Goal: Information Seeking & Learning: Find specific page/section

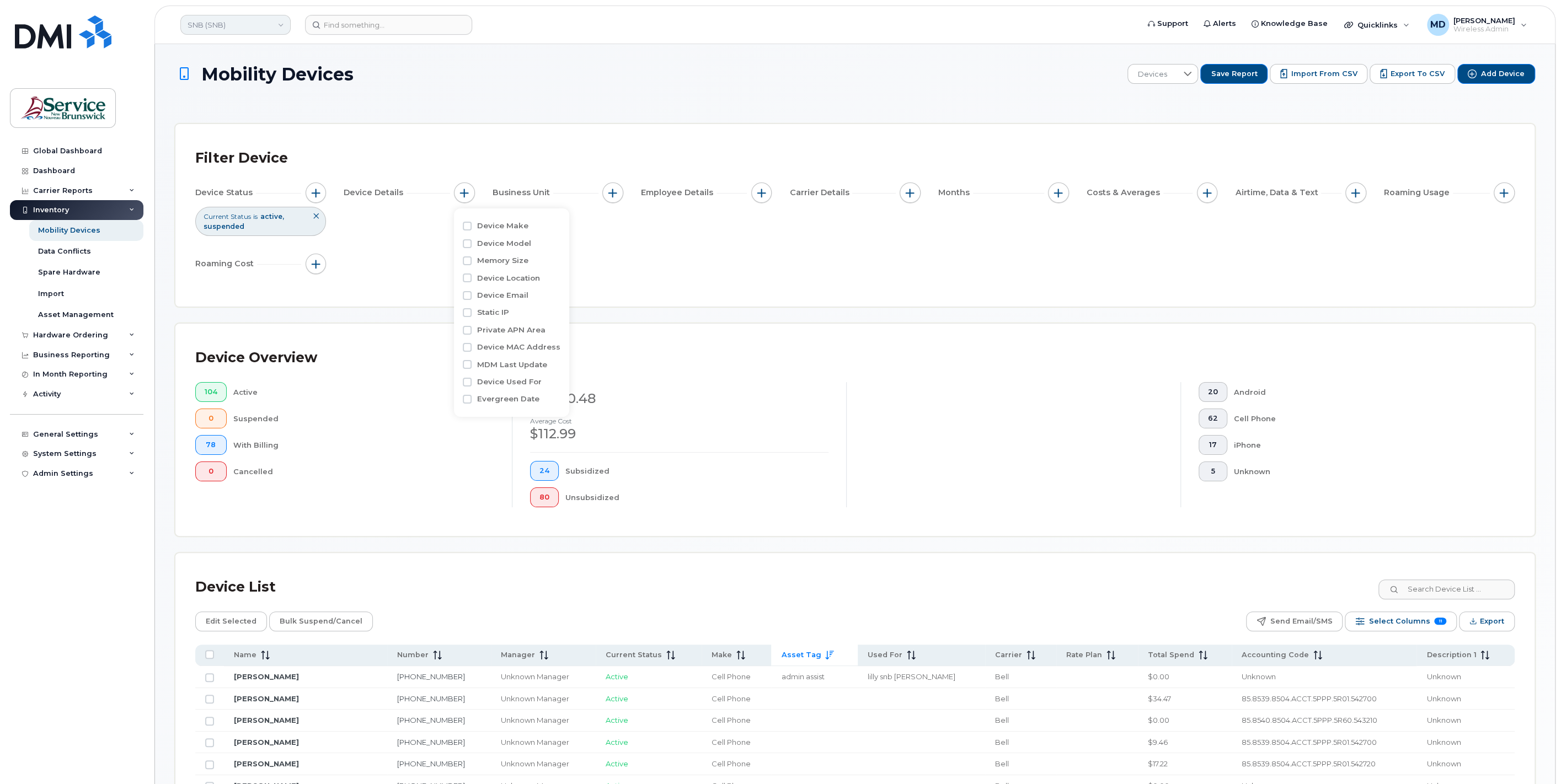
click at [226, 26] on link "SNB (SNB)" at bounding box center [235, 24] width 110 height 20
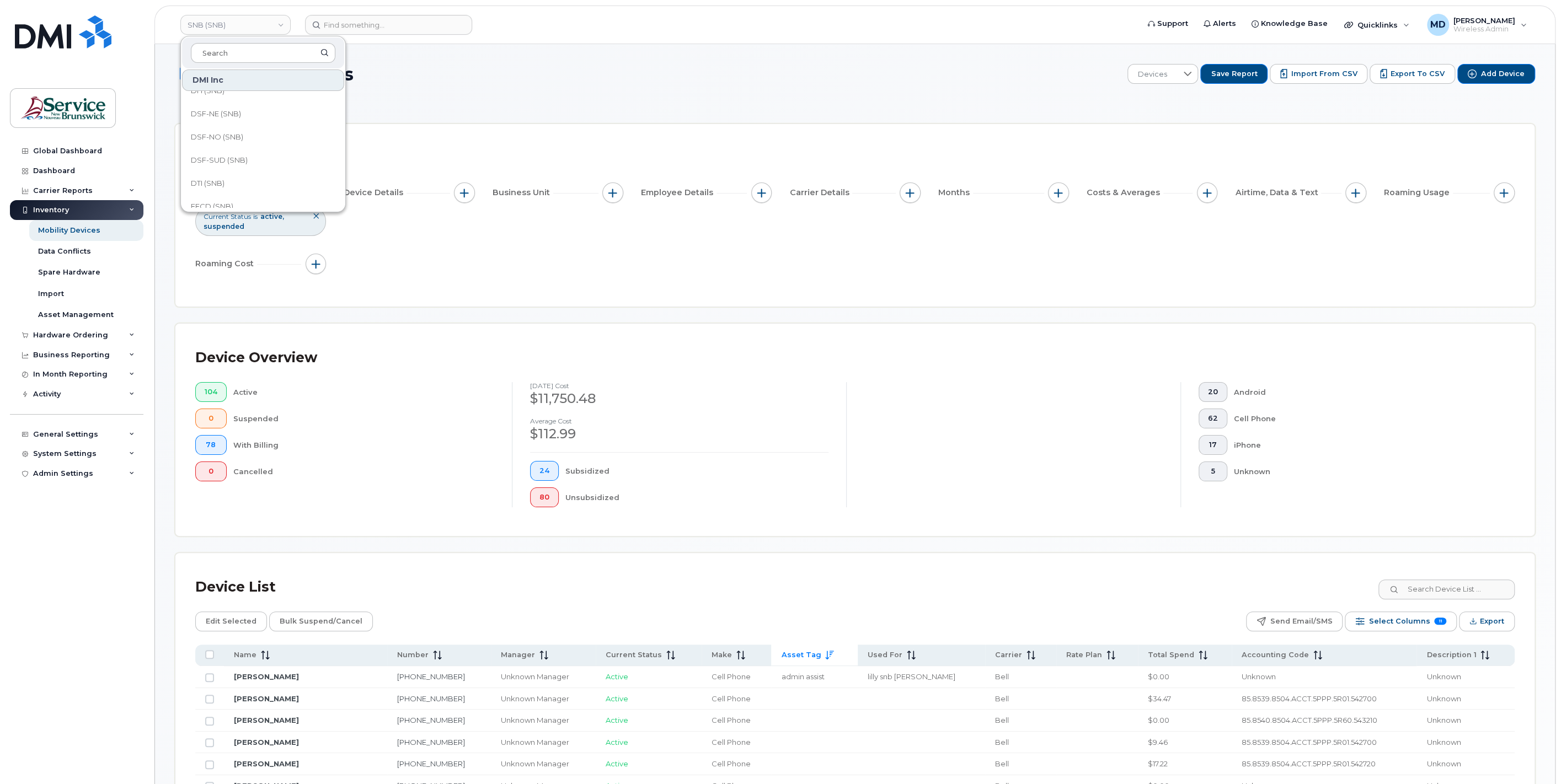
scroll to position [102, 0]
click at [274, 166] on link "DSF-NO (SNB)" at bounding box center [262, 165] width 162 height 22
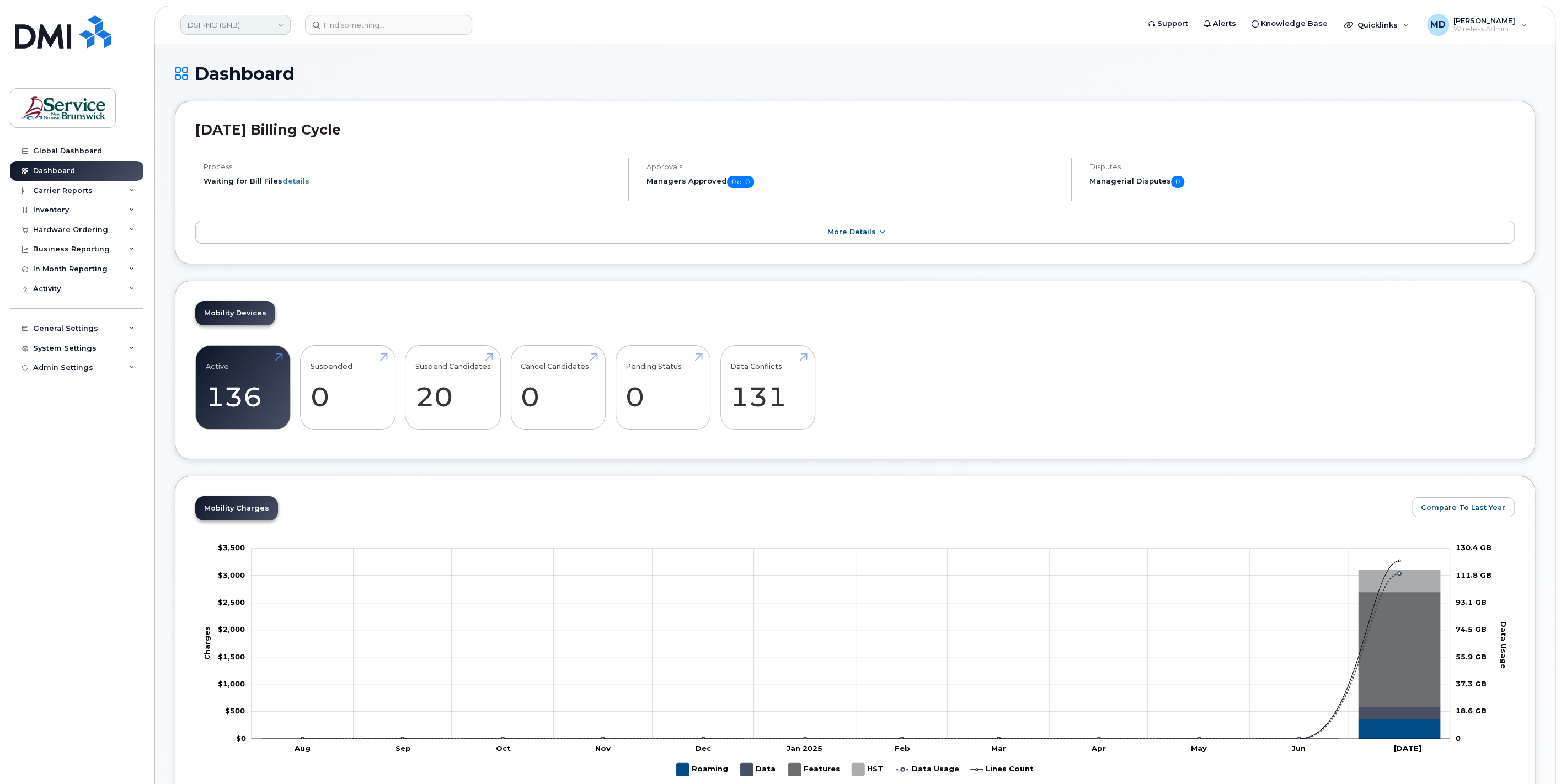
click at [243, 25] on link "DSF-NO (SNB)" at bounding box center [235, 24] width 110 height 20
click at [79, 192] on div "Carrier Reports" at bounding box center [63, 190] width 60 height 9
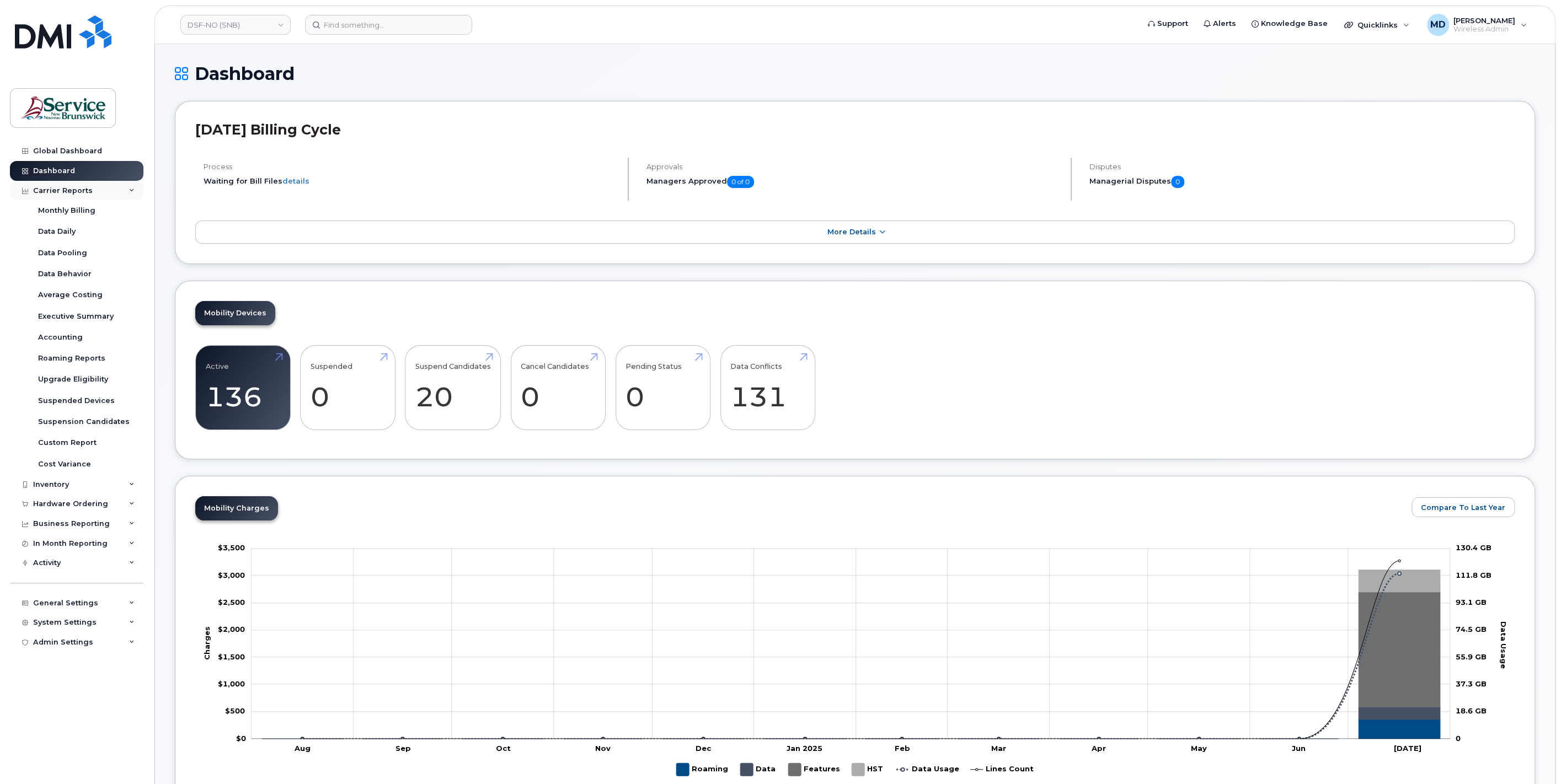
click at [79, 190] on div "Carrier Reports" at bounding box center [63, 190] width 60 height 9
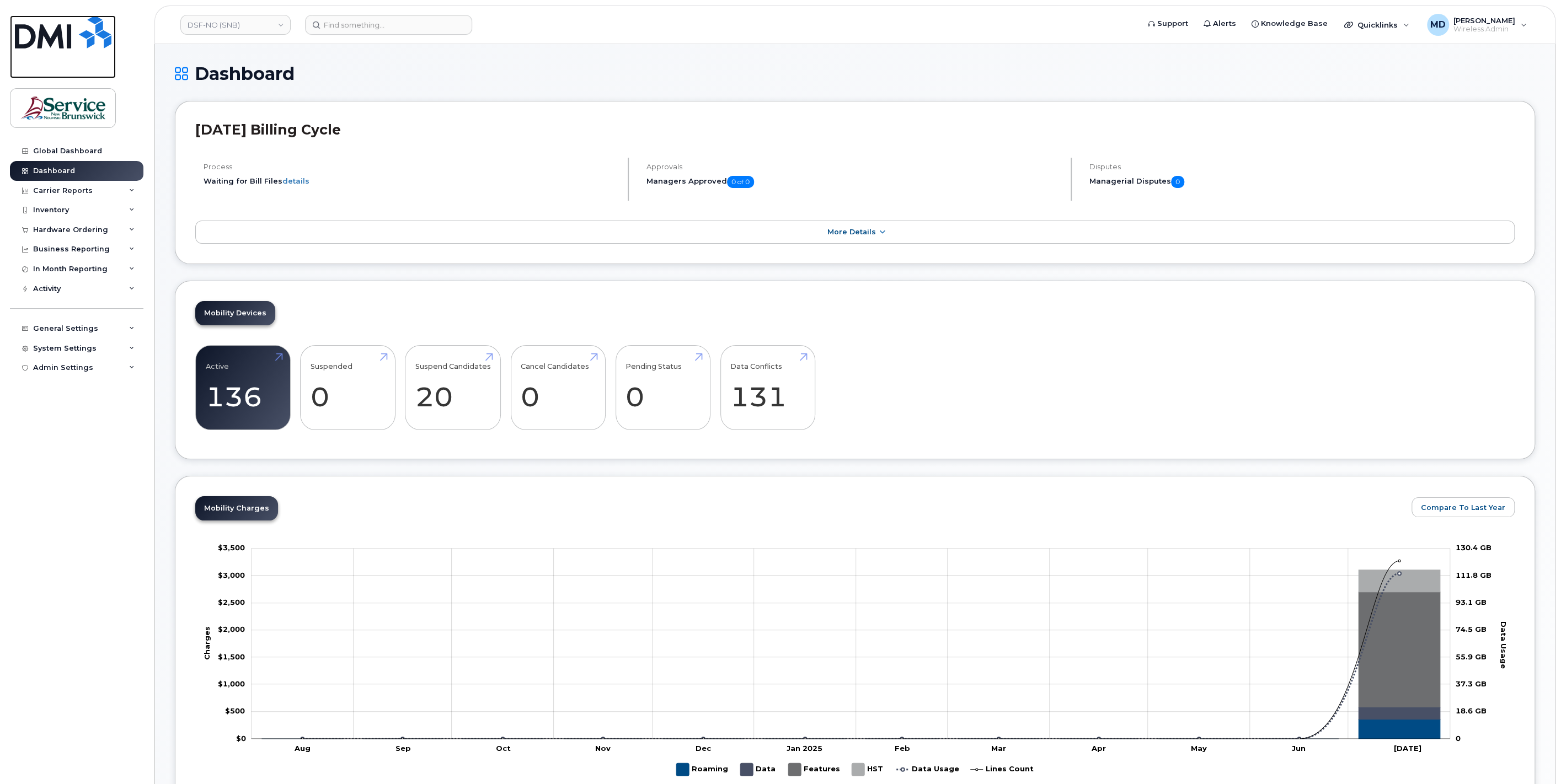
click at [70, 41] on img at bounding box center [63, 32] width 96 height 33
click at [254, 22] on link "DSF-NO (SNB)" at bounding box center [235, 24] width 110 height 20
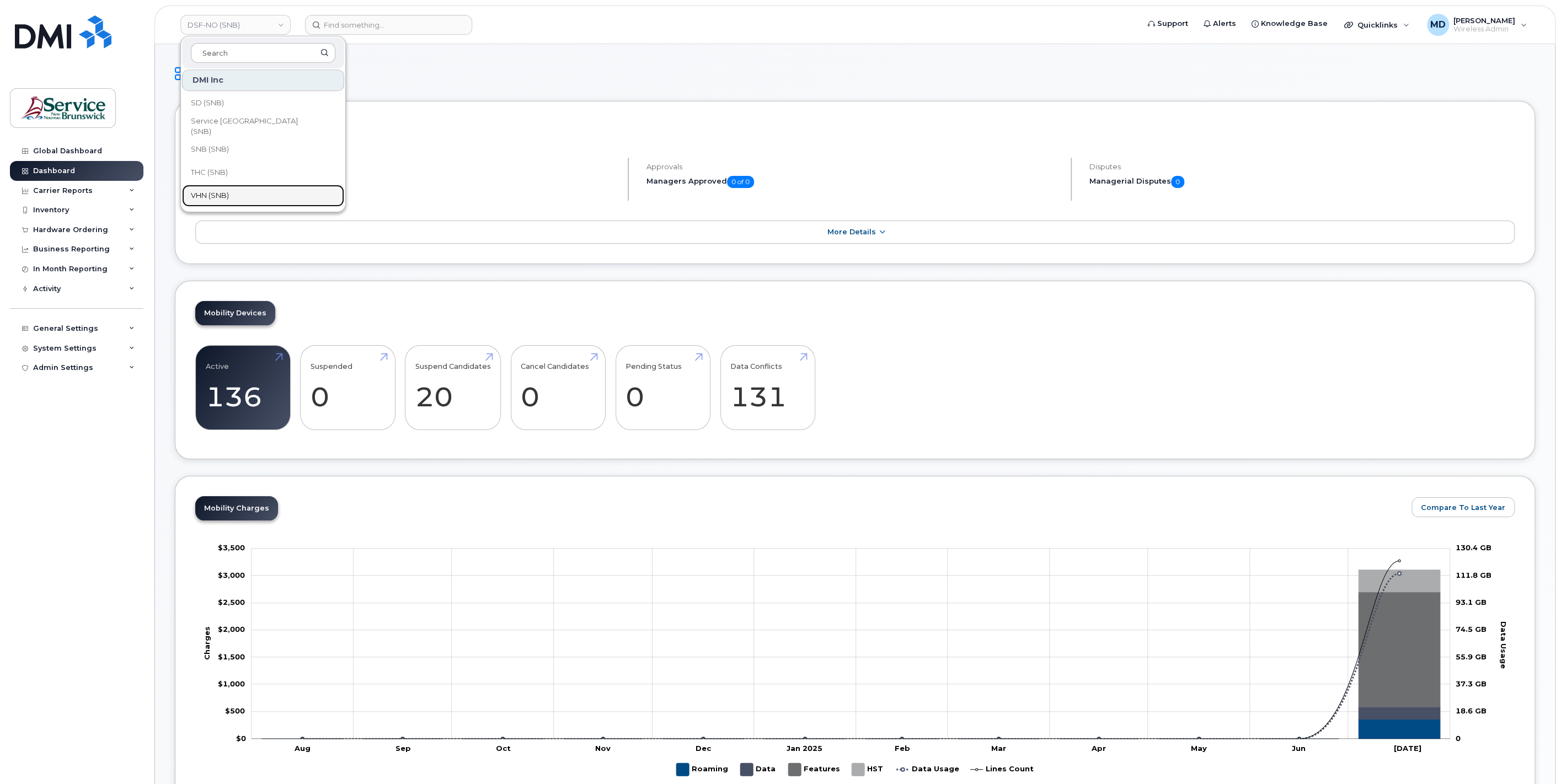
click at [226, 200] on span "VHN (SNB)" at bounding box center [210, 196] width 38 height 11
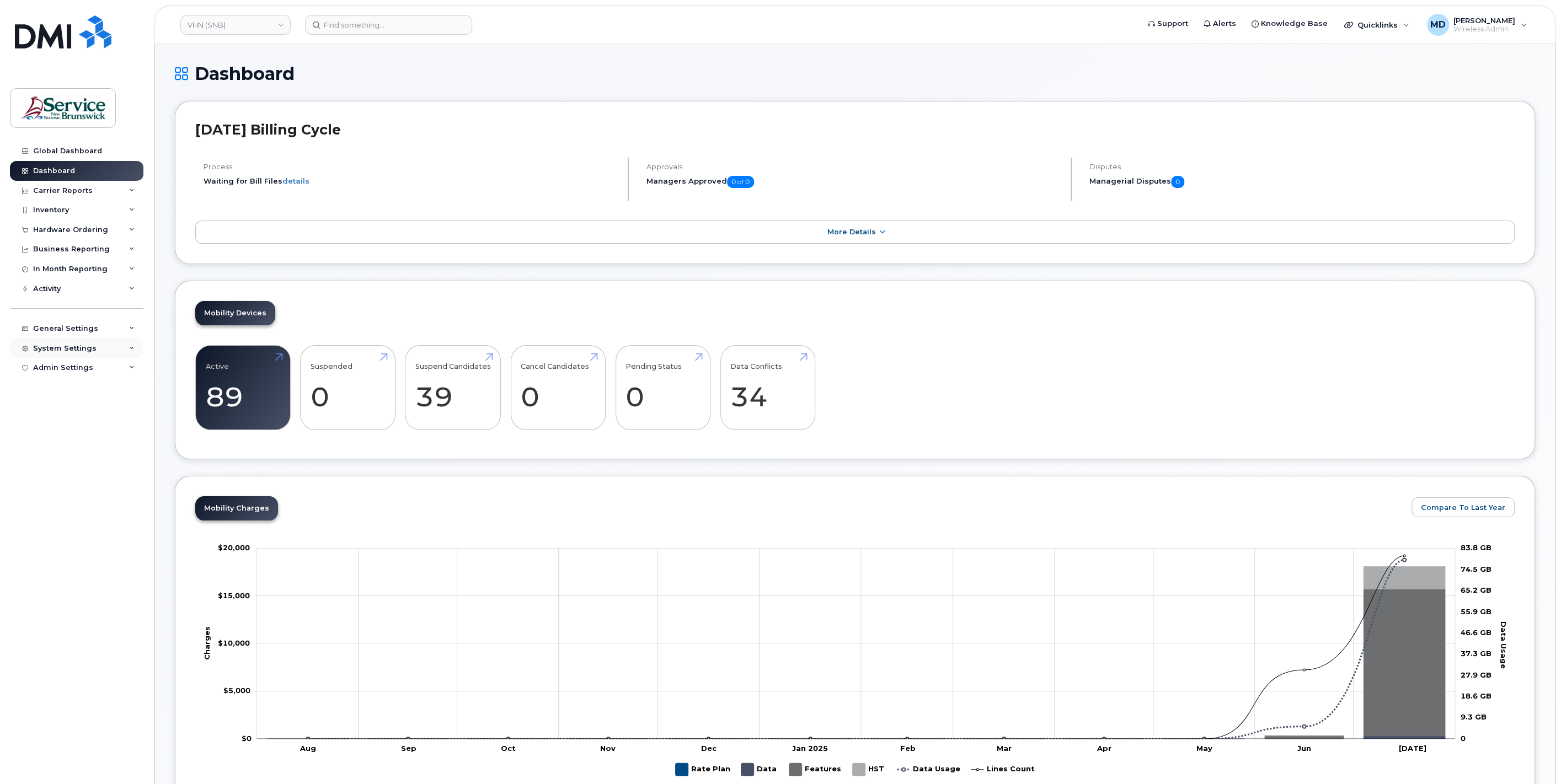
click at [70, 347] on div "System Settings" at bounding box center [65, 348] width 64 height 9
click at [59, 512] on link "Users" at bounding box center [86, 516] width 114 height 21
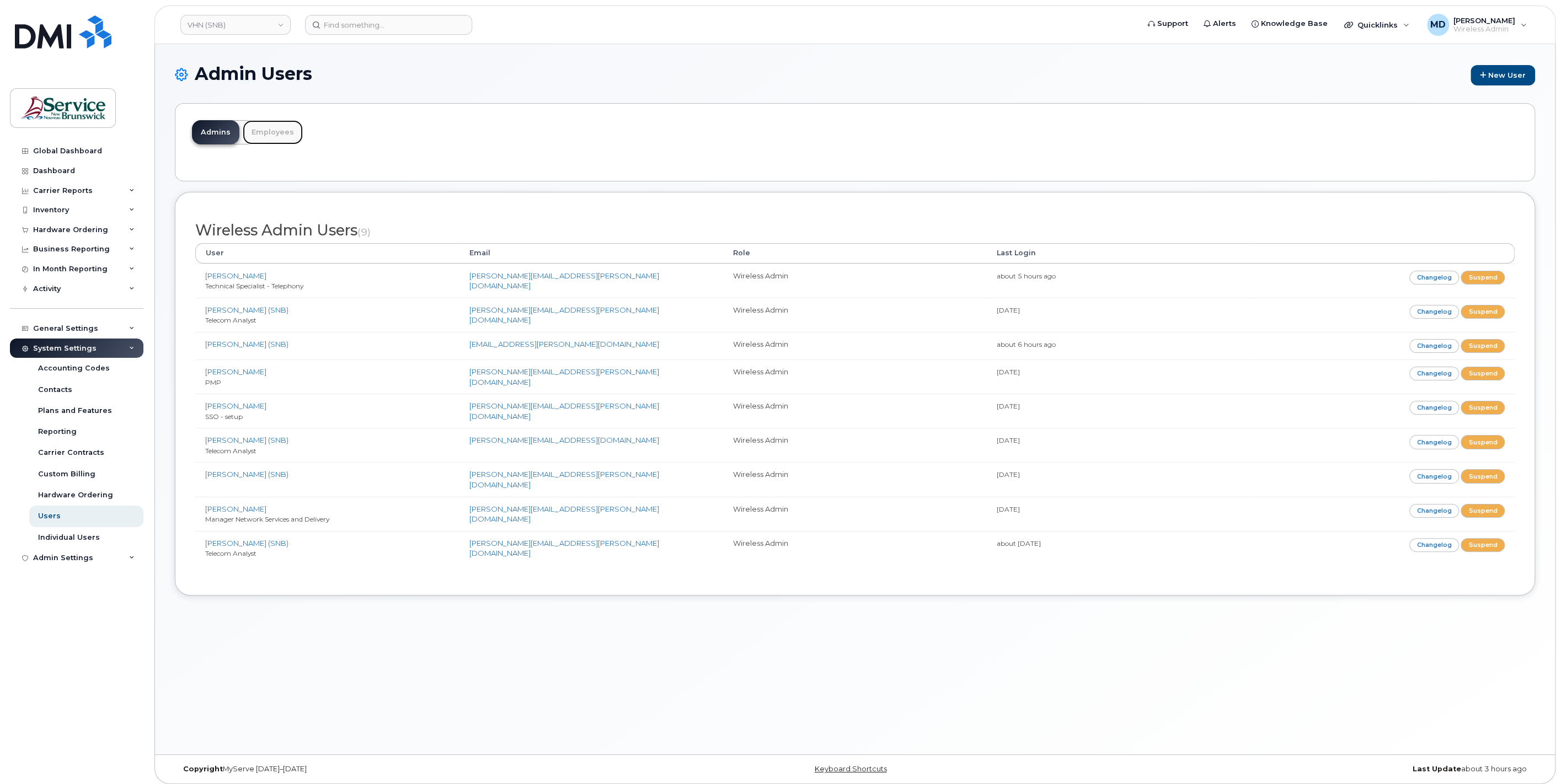
click at [275, 135] on link "Employees" at bounding box center [272, 132] width 60 height 24
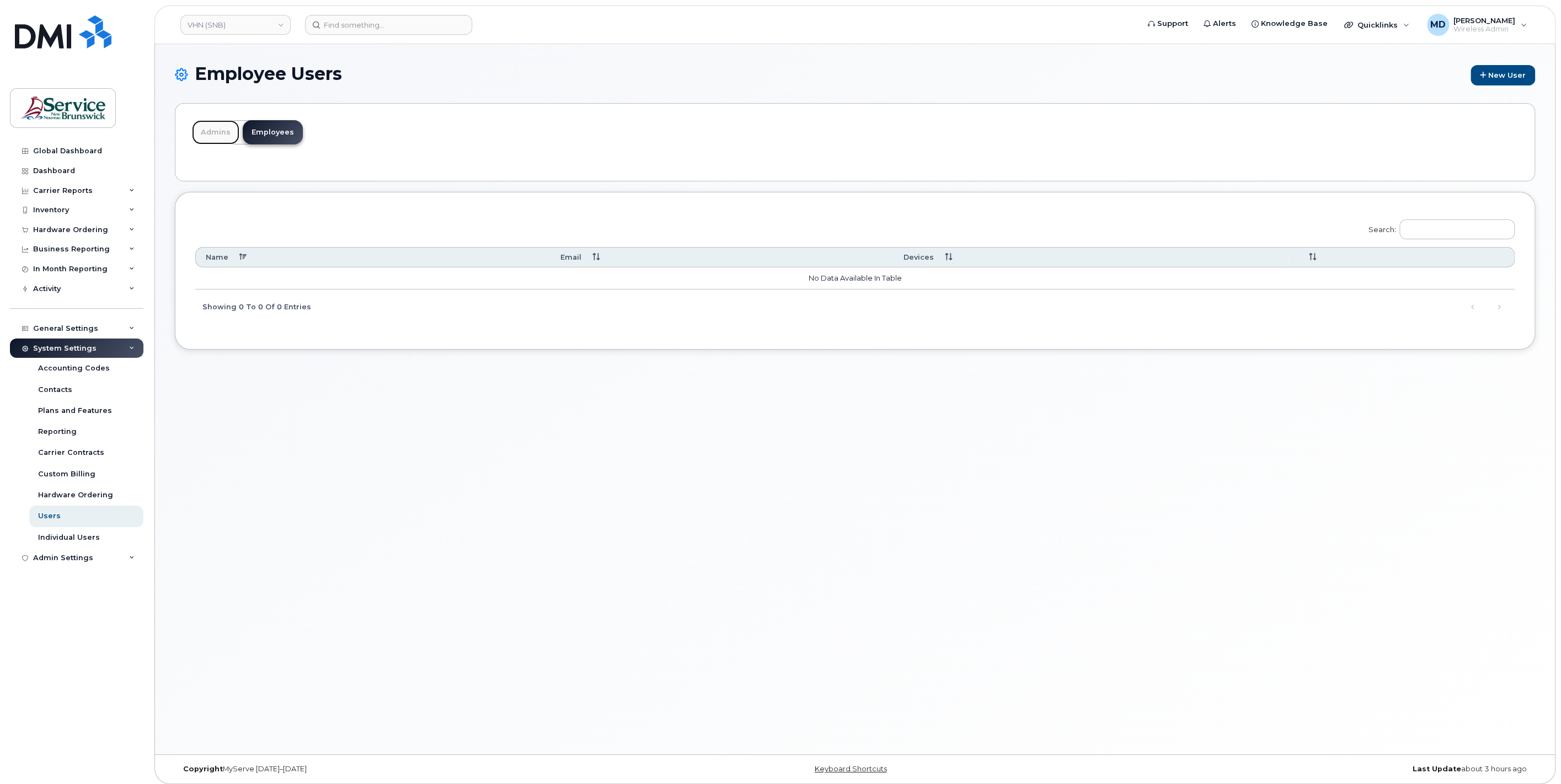
click at [213, 144] on link "Admins" at bounding box center [216, 132] width 47 height 24
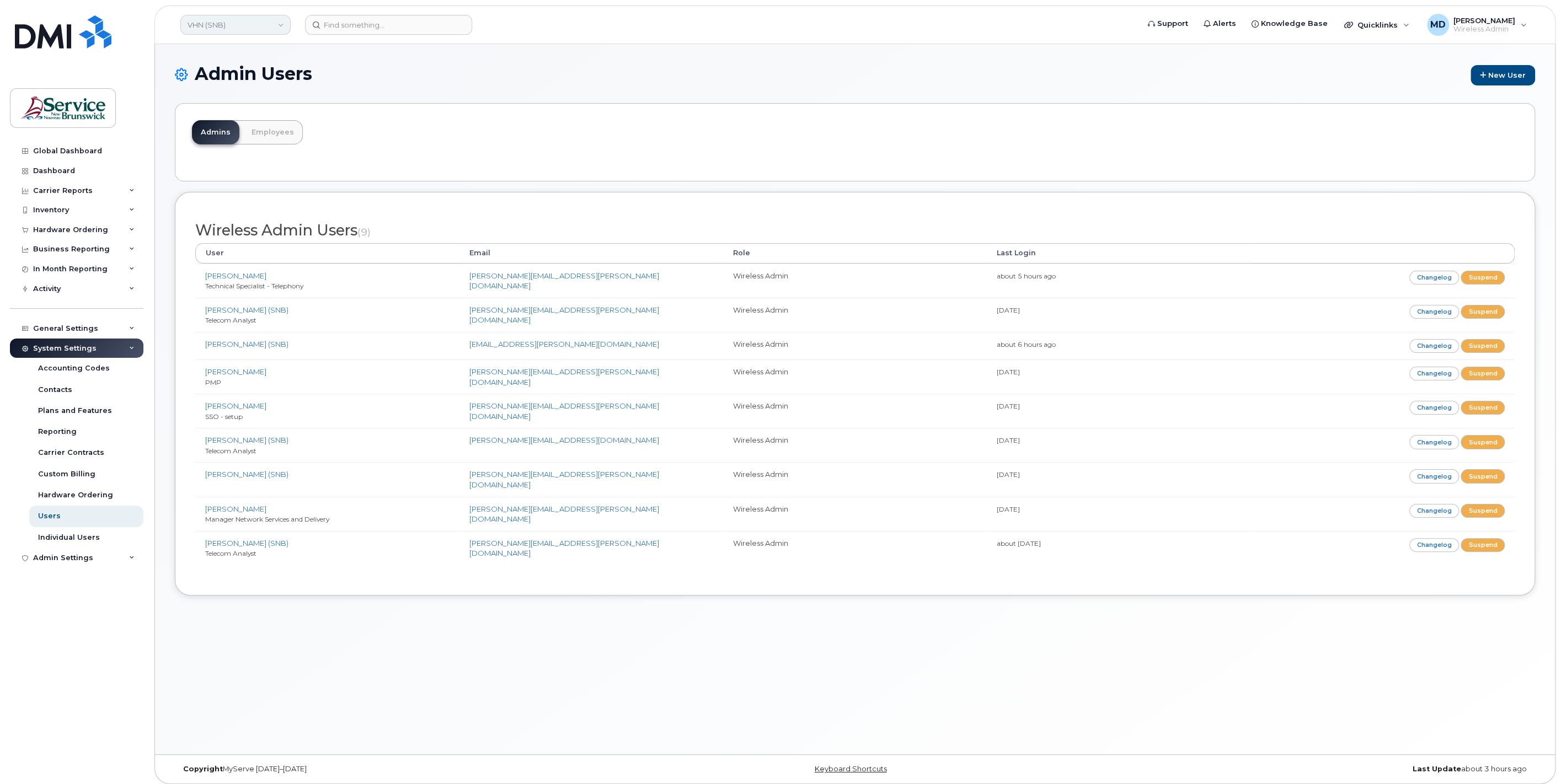
click at [255, 21] on link "VHN (SNB)" at bounding box center [235, 24] width 110 height 20
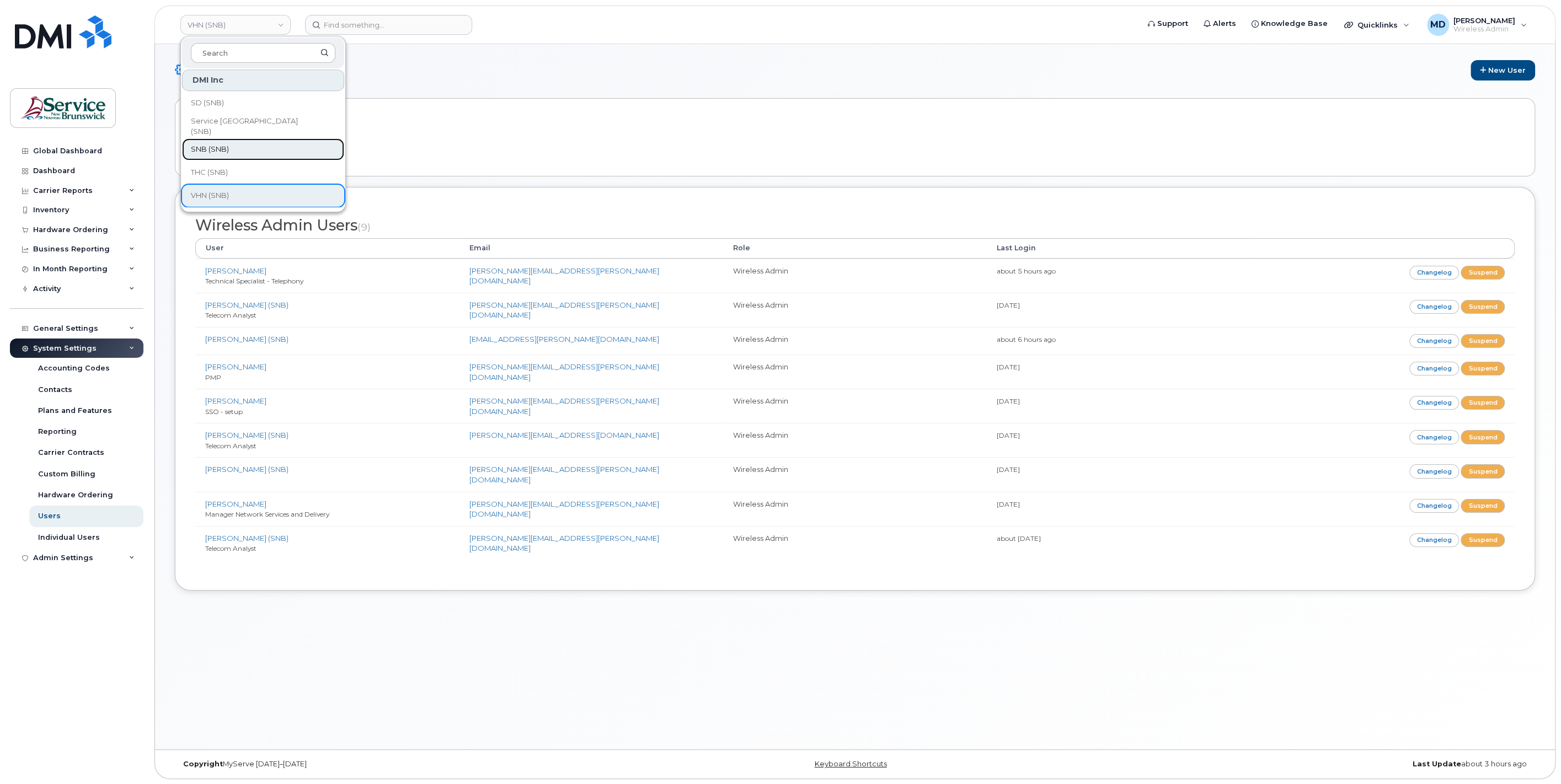
click at [233, 151] on link "SNB (SNB)" at bounding box center [262, 149] width 162 height 22
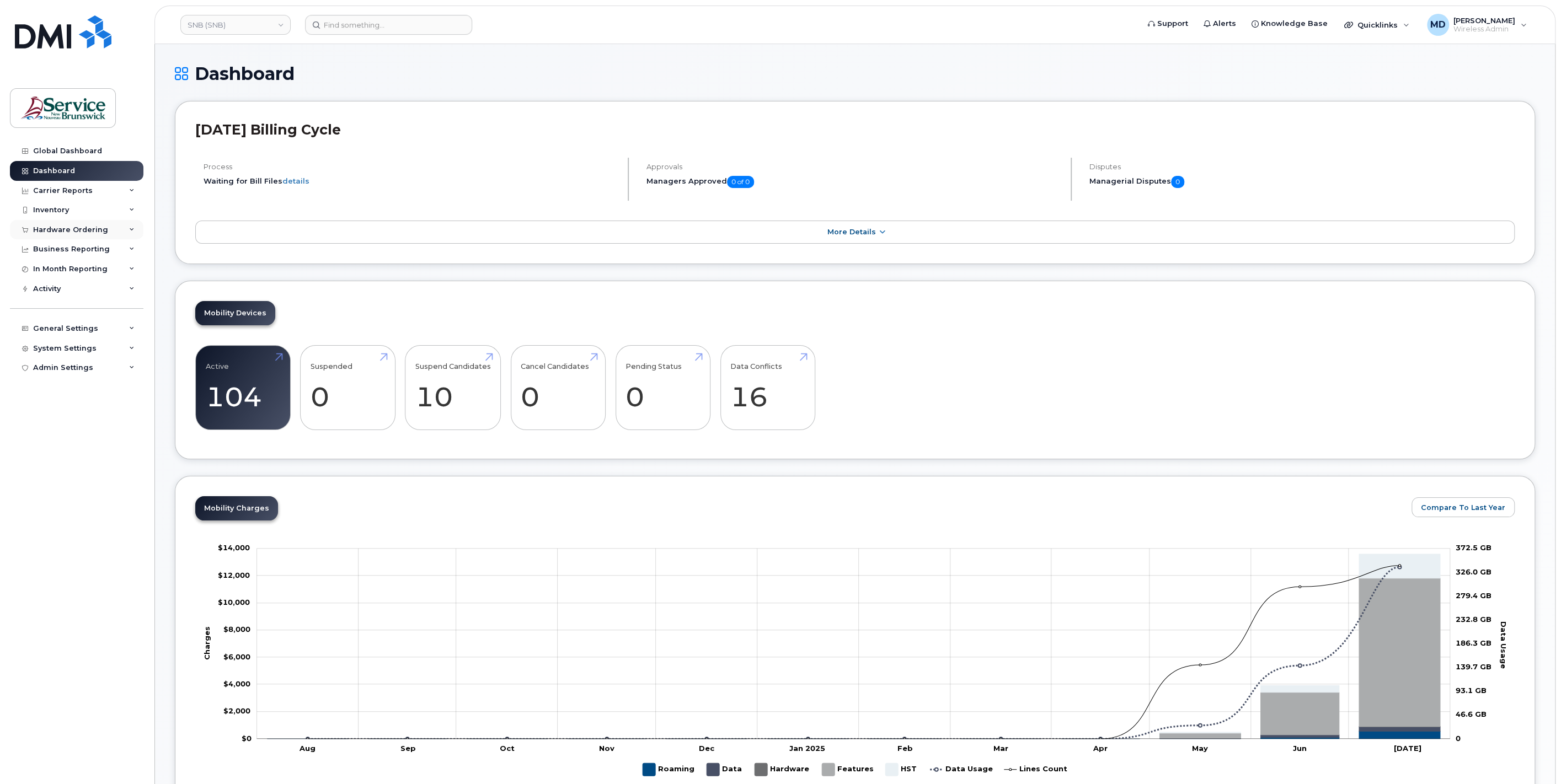
click at [75, 236] on div "Hardware Ordering" at bounding box center [77, 230] width 134 height 20
click at [75, 210] on div "Inventory" at bounding box center [77, 209] width 134 height 20
click at [70, 235] on link "Mobility Devices" at bounding box center [86, 230] width 114 height 21
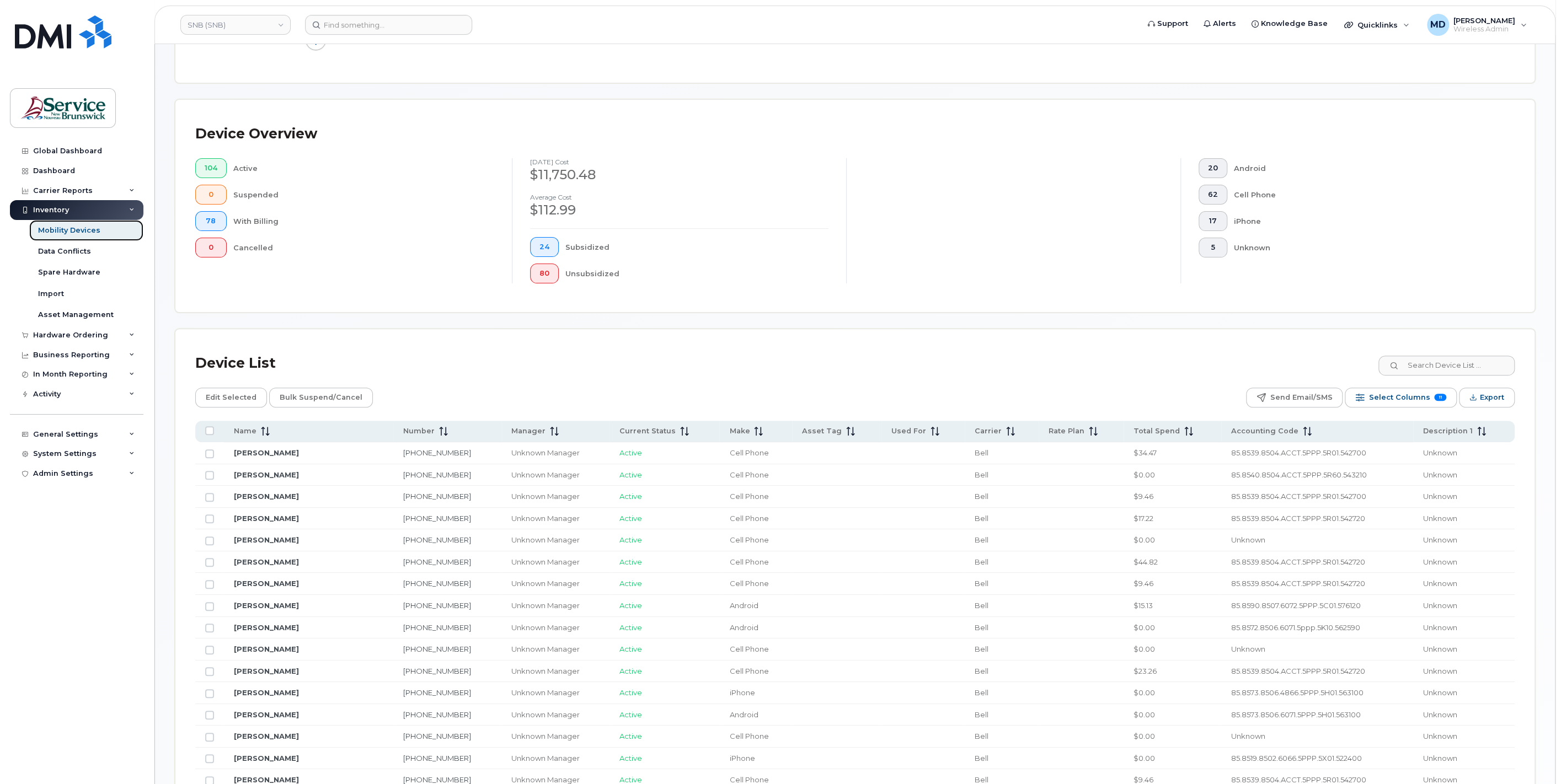
scroll to position [408, 0]
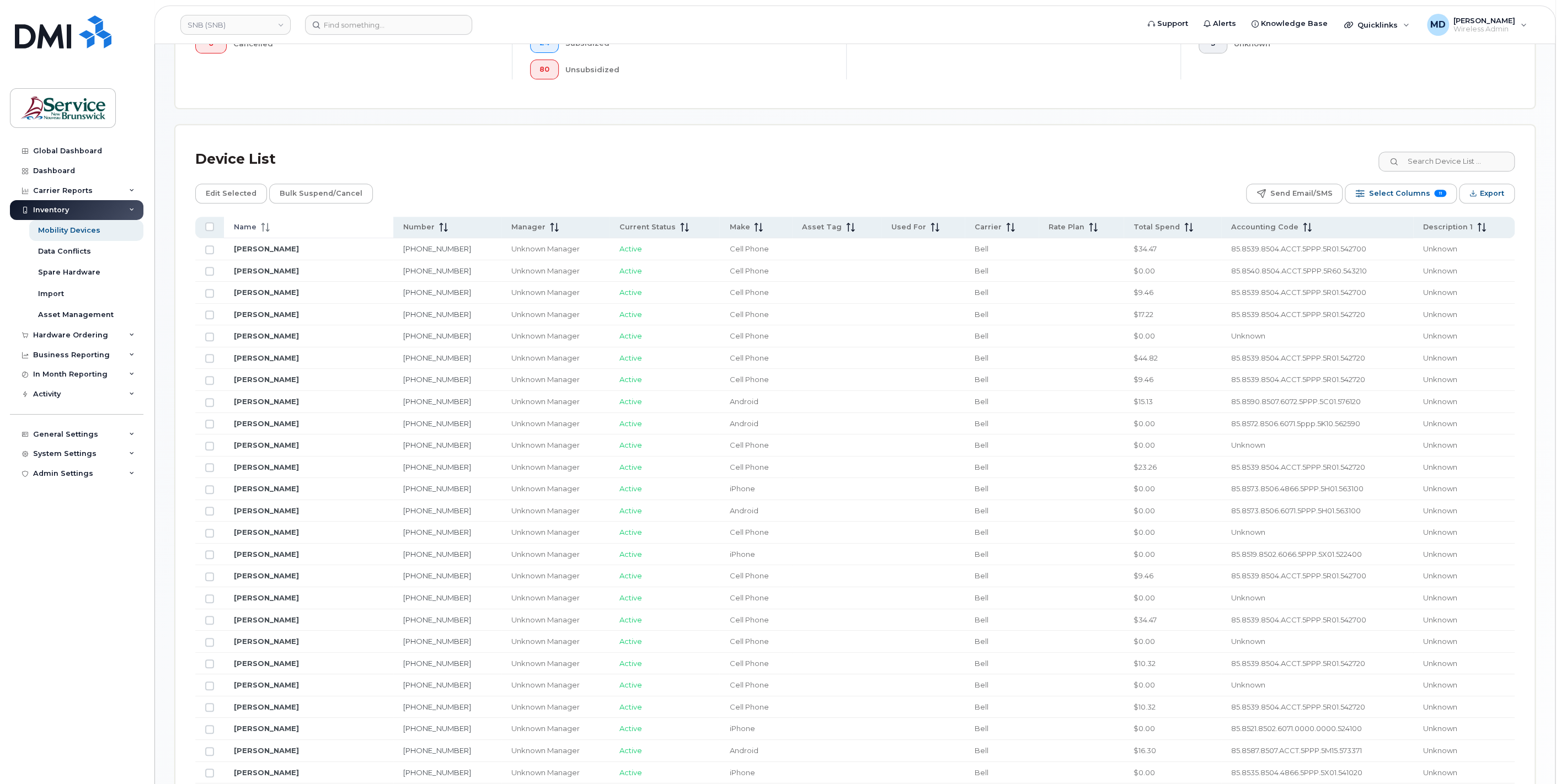
click at [267, 229] on icon at bounding box center [268, 227] width 1 height 9
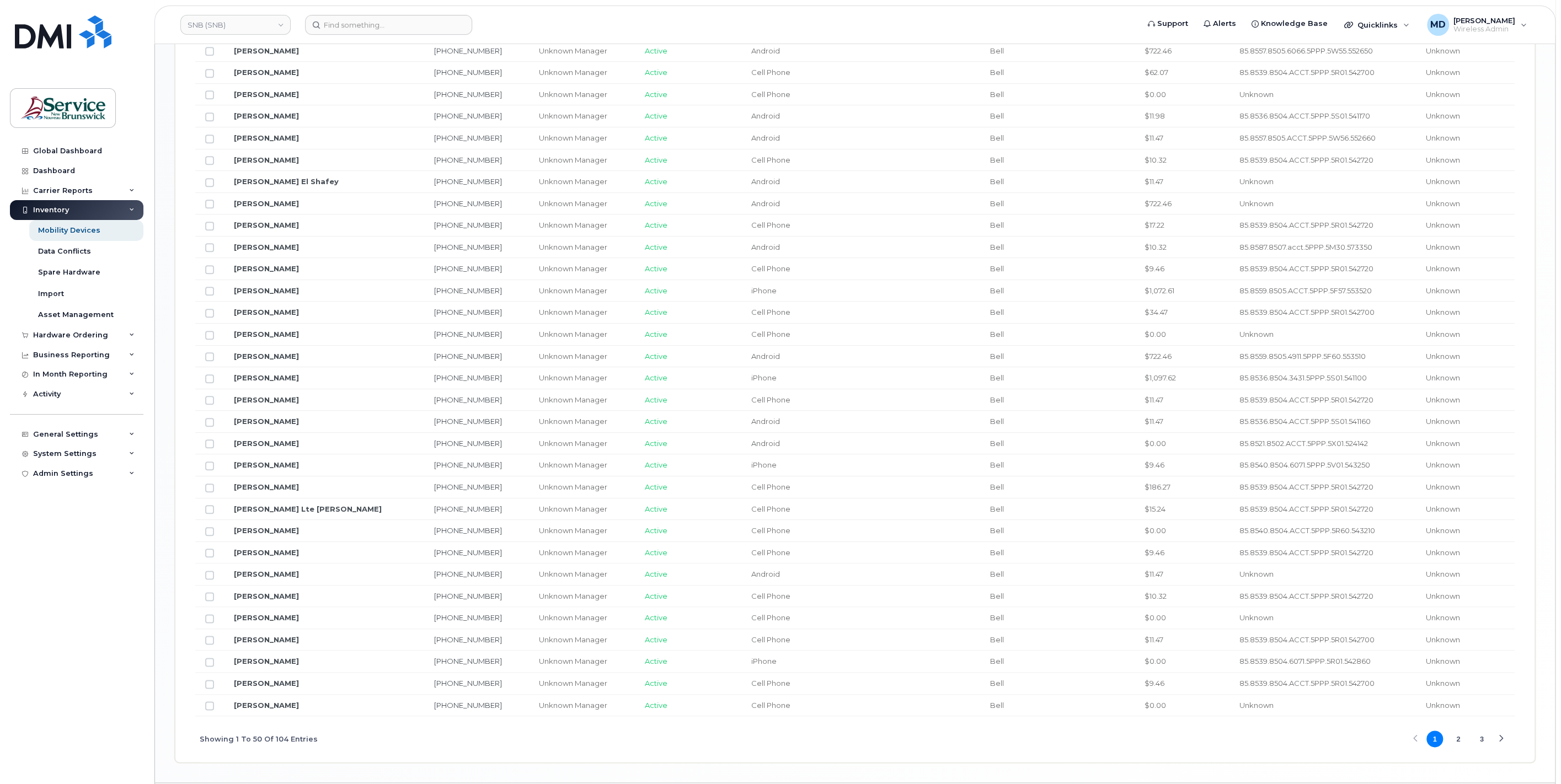
scroll to position [1044, 0]
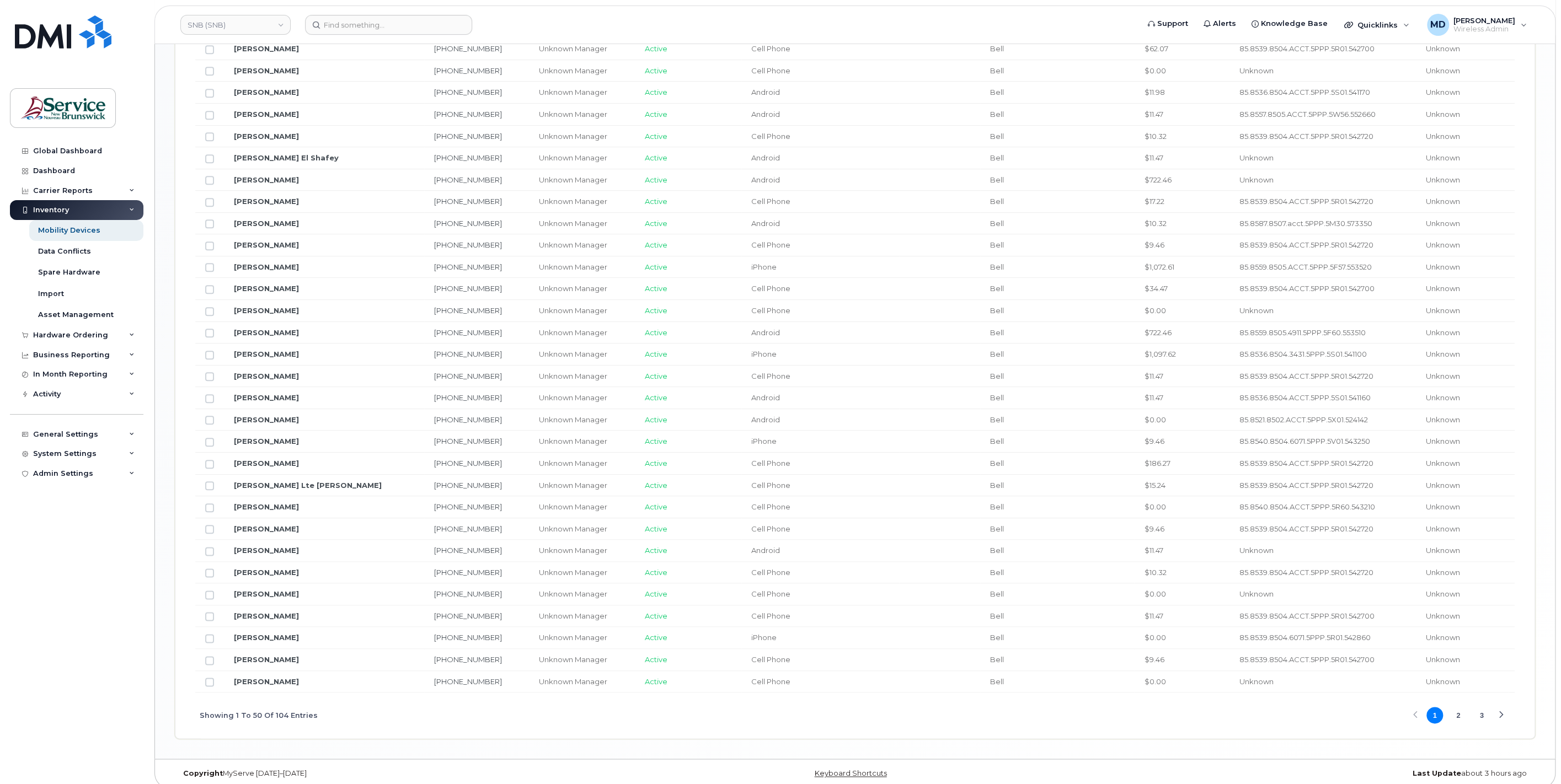
click at [1456, 707] on button "2" at bounding box center [1458, 715] width 16 height 16
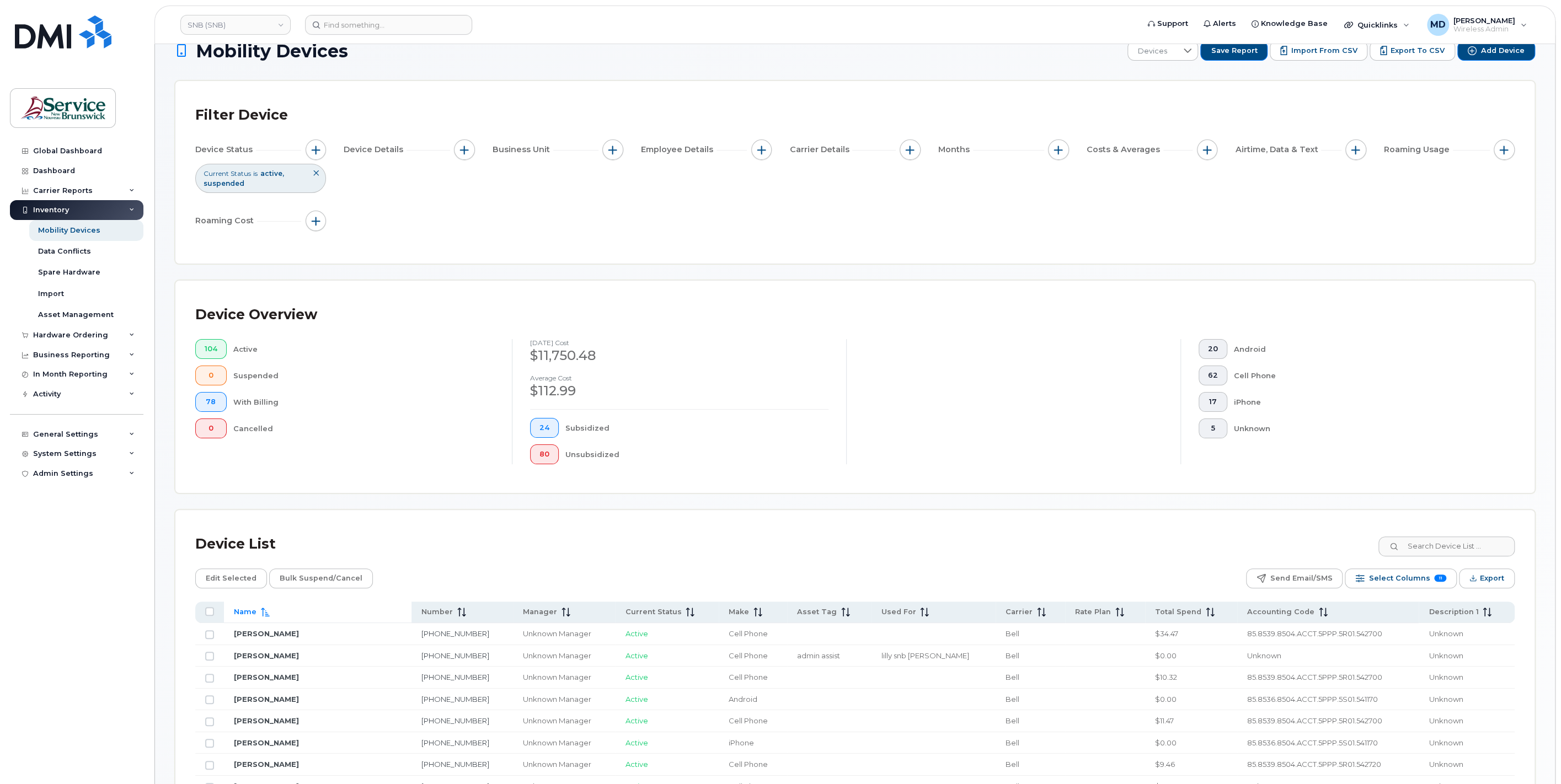
scroll to position [0, 0]
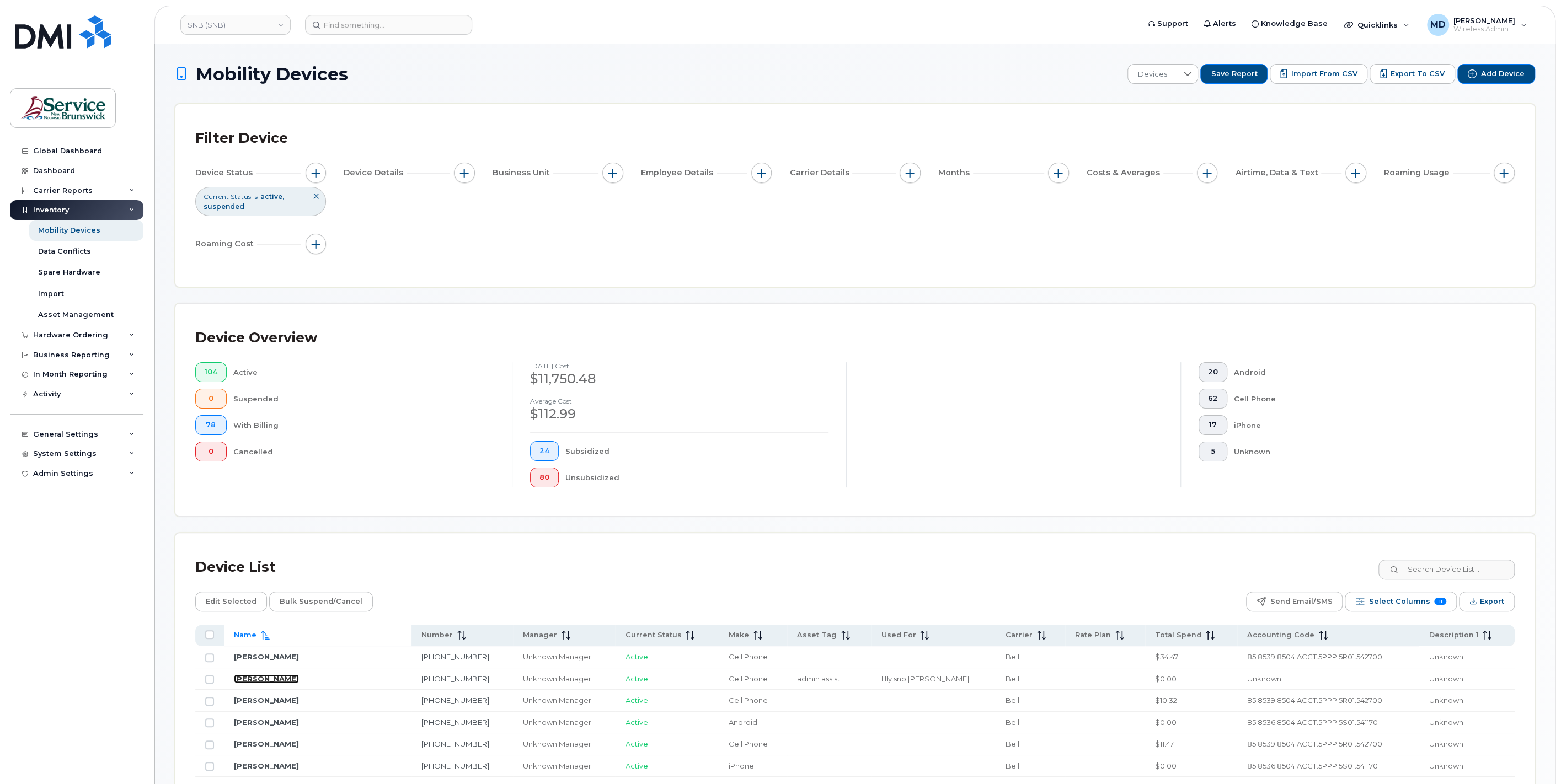
click at [264, 675] on link "[PERSON_NAME]" at bounding box center [266, 678] width 65 height 9
click at [464, 179] on button "button" at bounding box center [464, 173] width 21 height 21
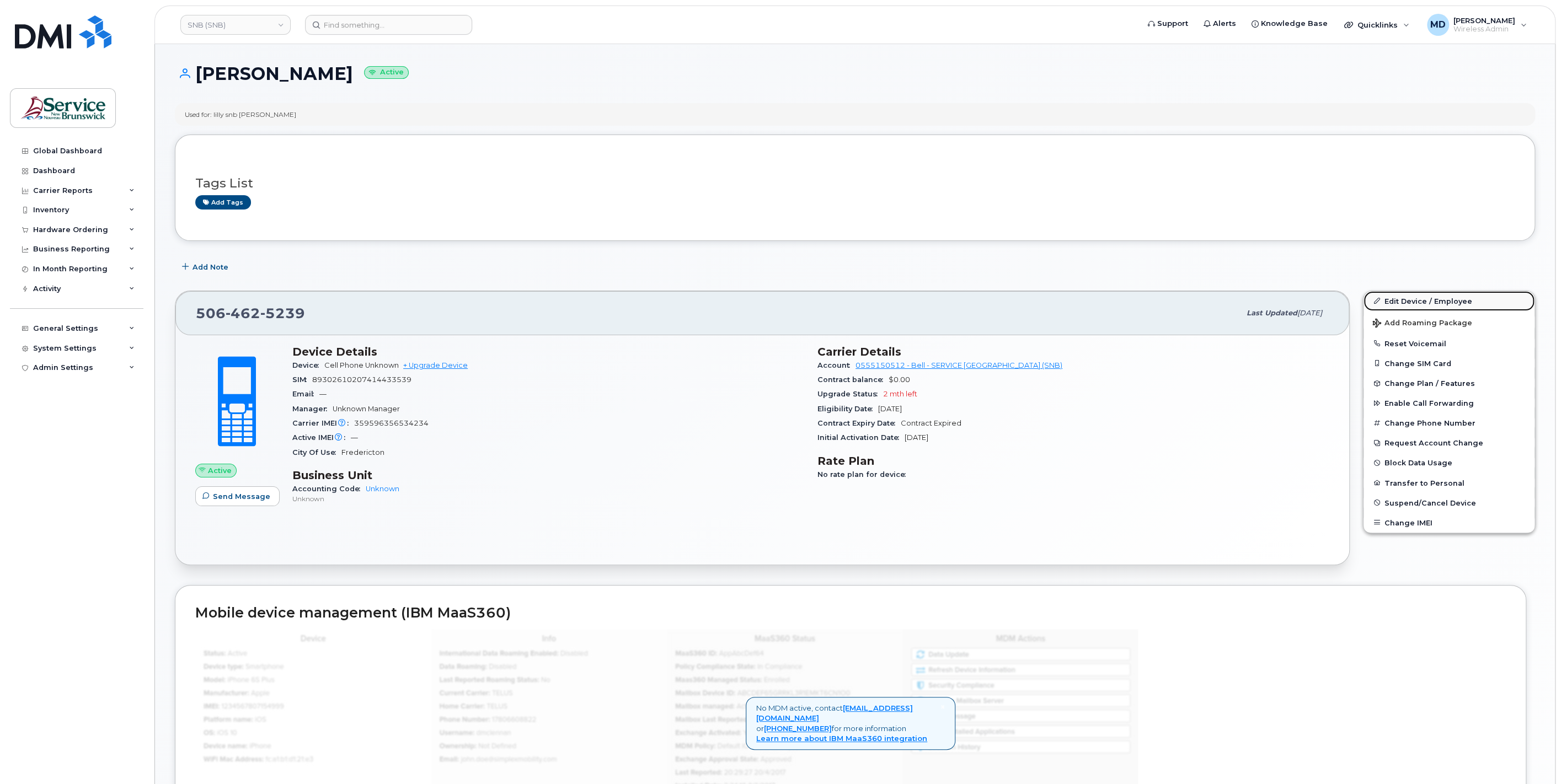
click at [1407, 293] on link "Edit Device / Employee" at bounding box center [1448, 301] width 171 height 20
click at [226, 200] on link "Add tags" at bounding box center [223, 202] width 56 height 14
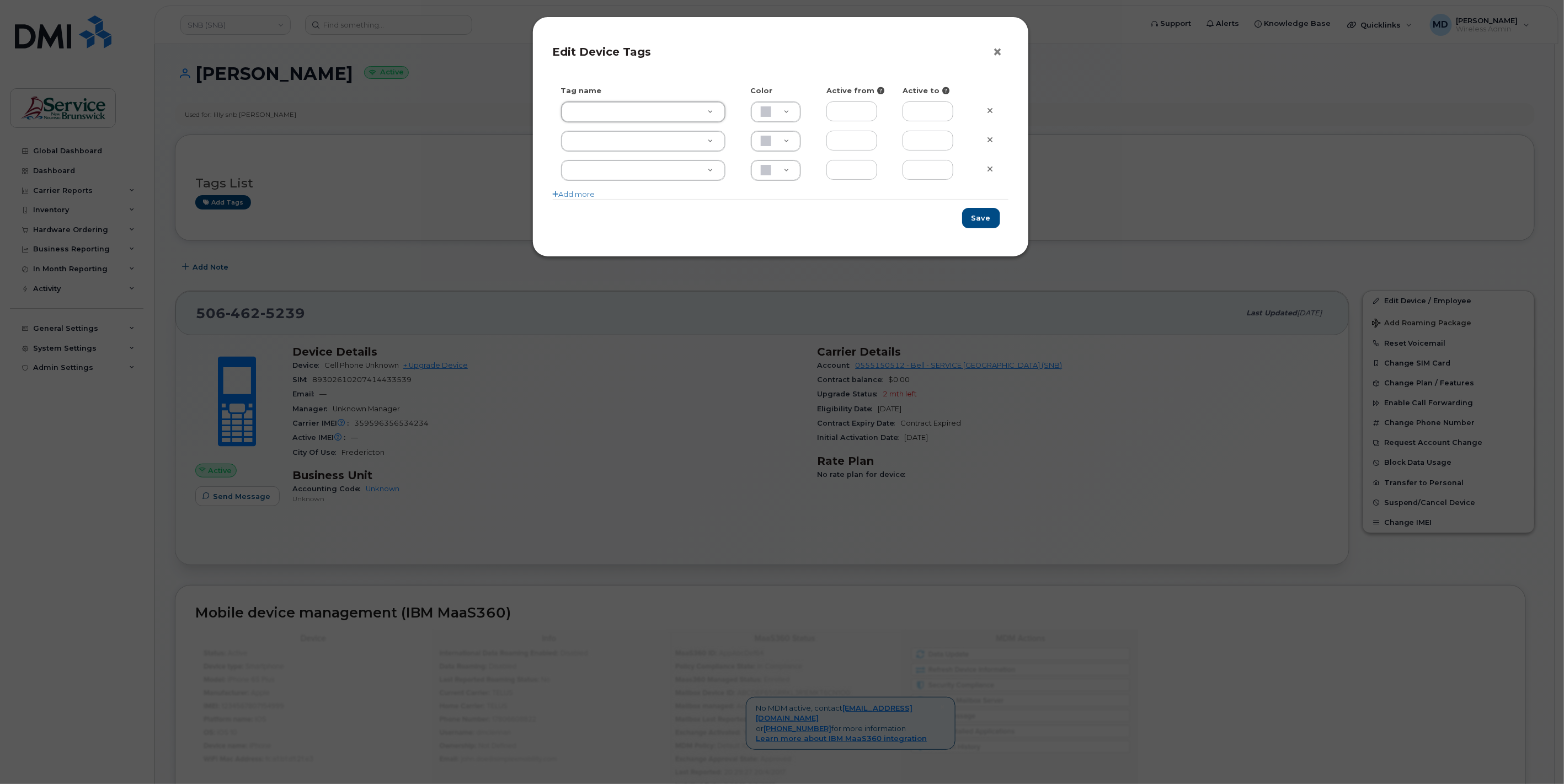
click at [1000, 51] on button "×" at bounding box center [1000, 52] width 16 height 16
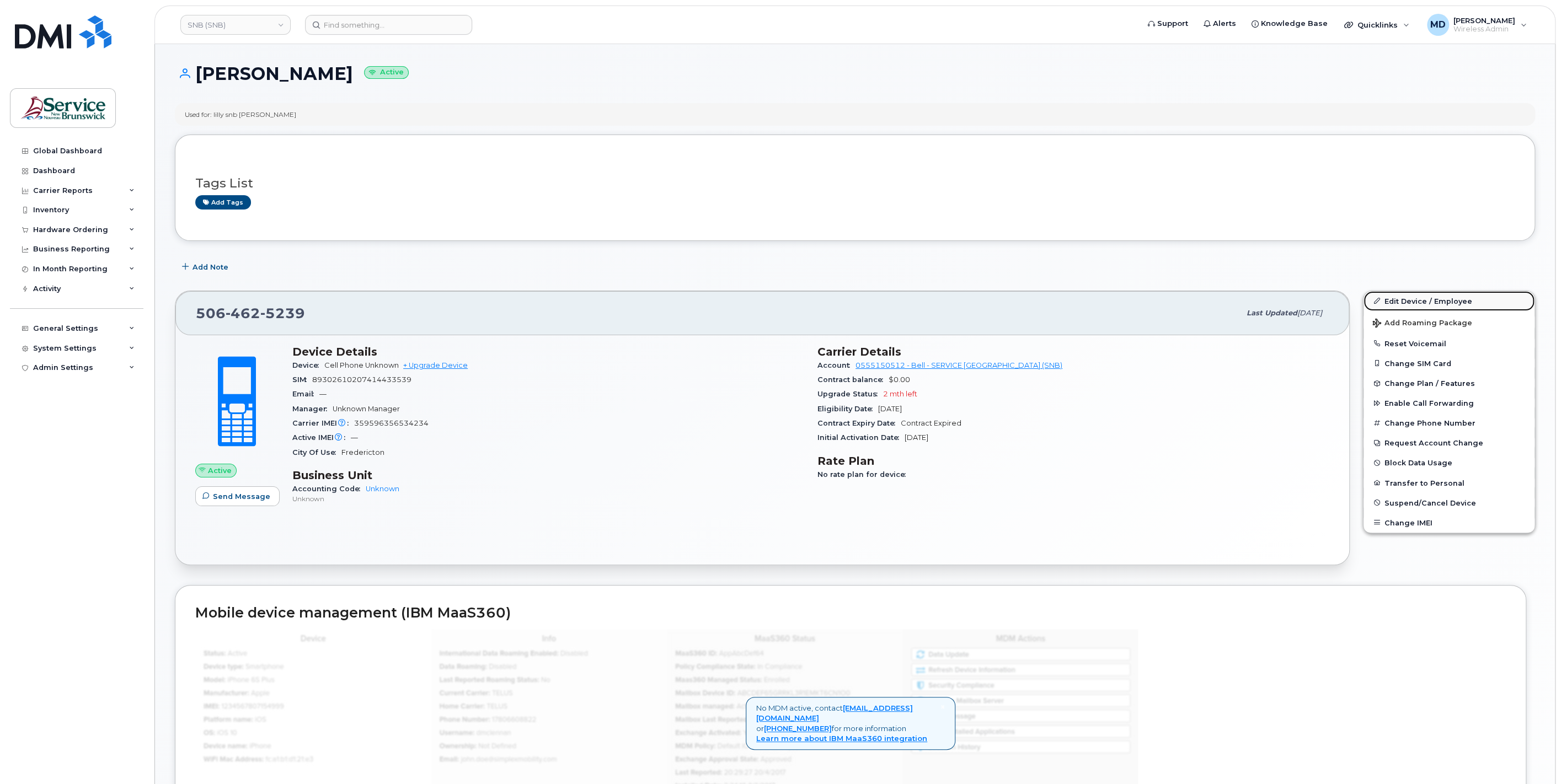
click at [1421, 300] on link "Edit Device / Employee" at bounding box center [1448, 301] width 171 height 20
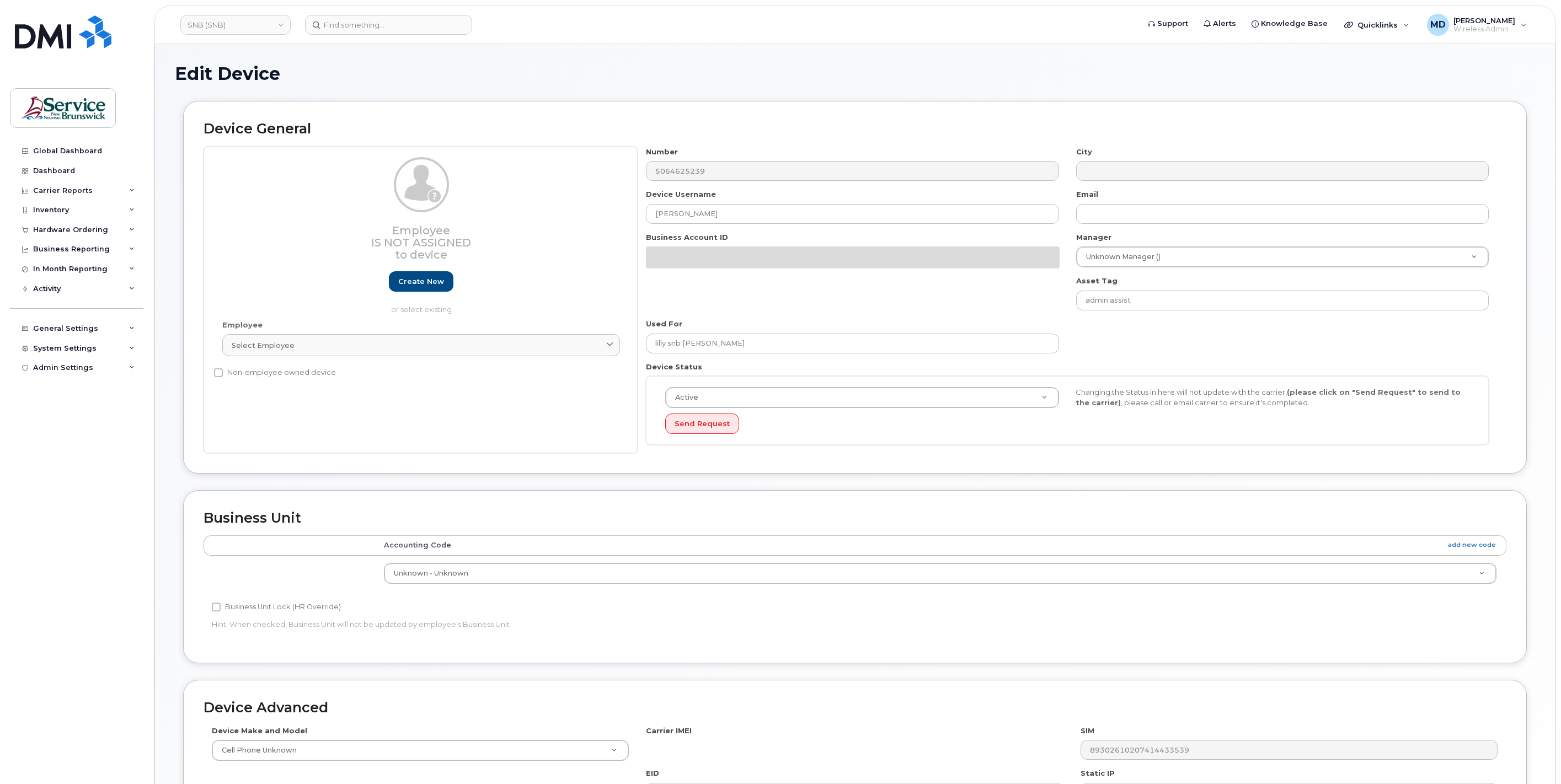
select select "34535611"
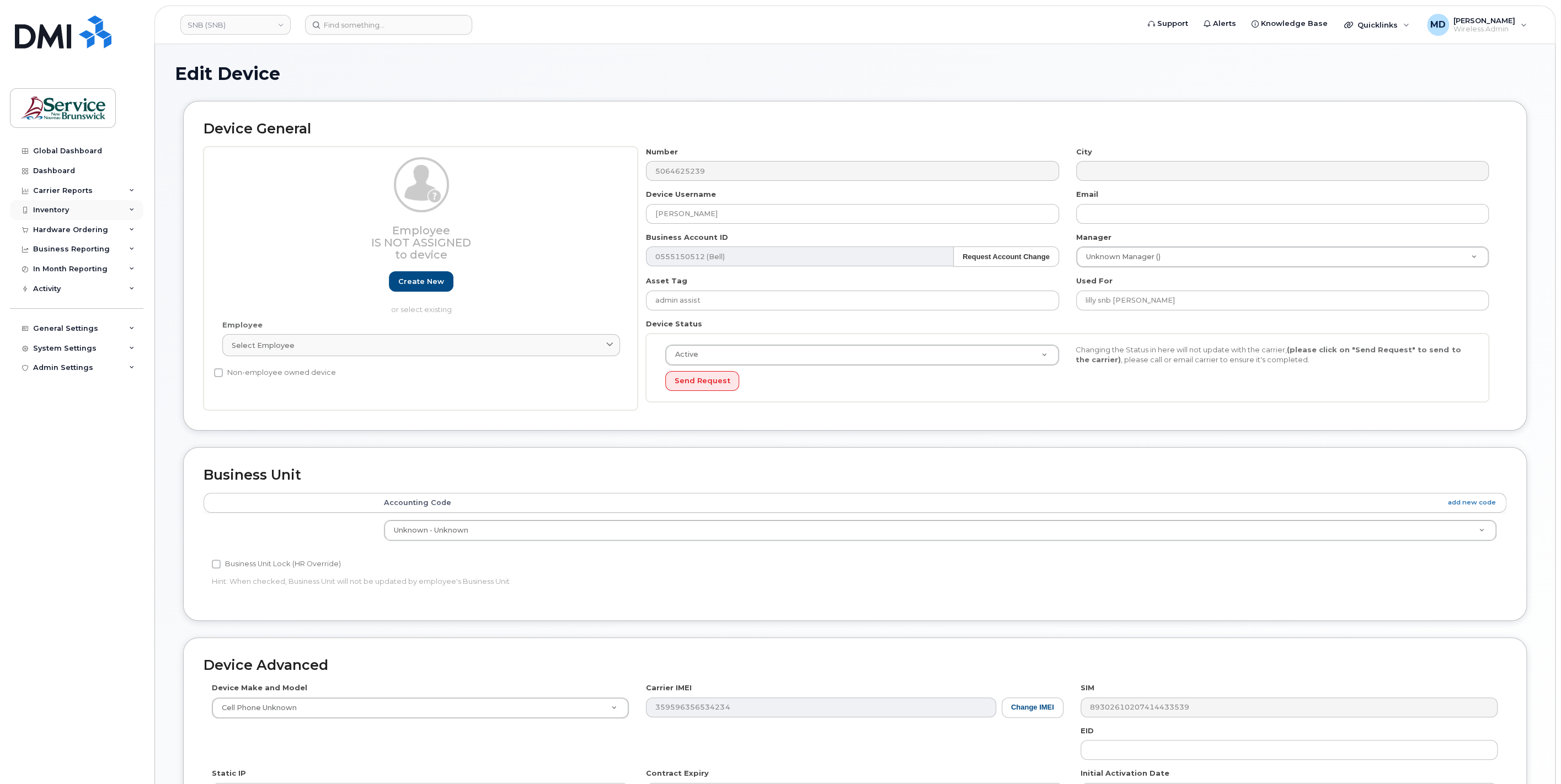
click at [74, 214] on div "Inventory" at bounding box center [77, 209] width 134 height 20
click at [74, 228] on div "Mobility Devices" at bounding box center [69, 230] width 62 height 10
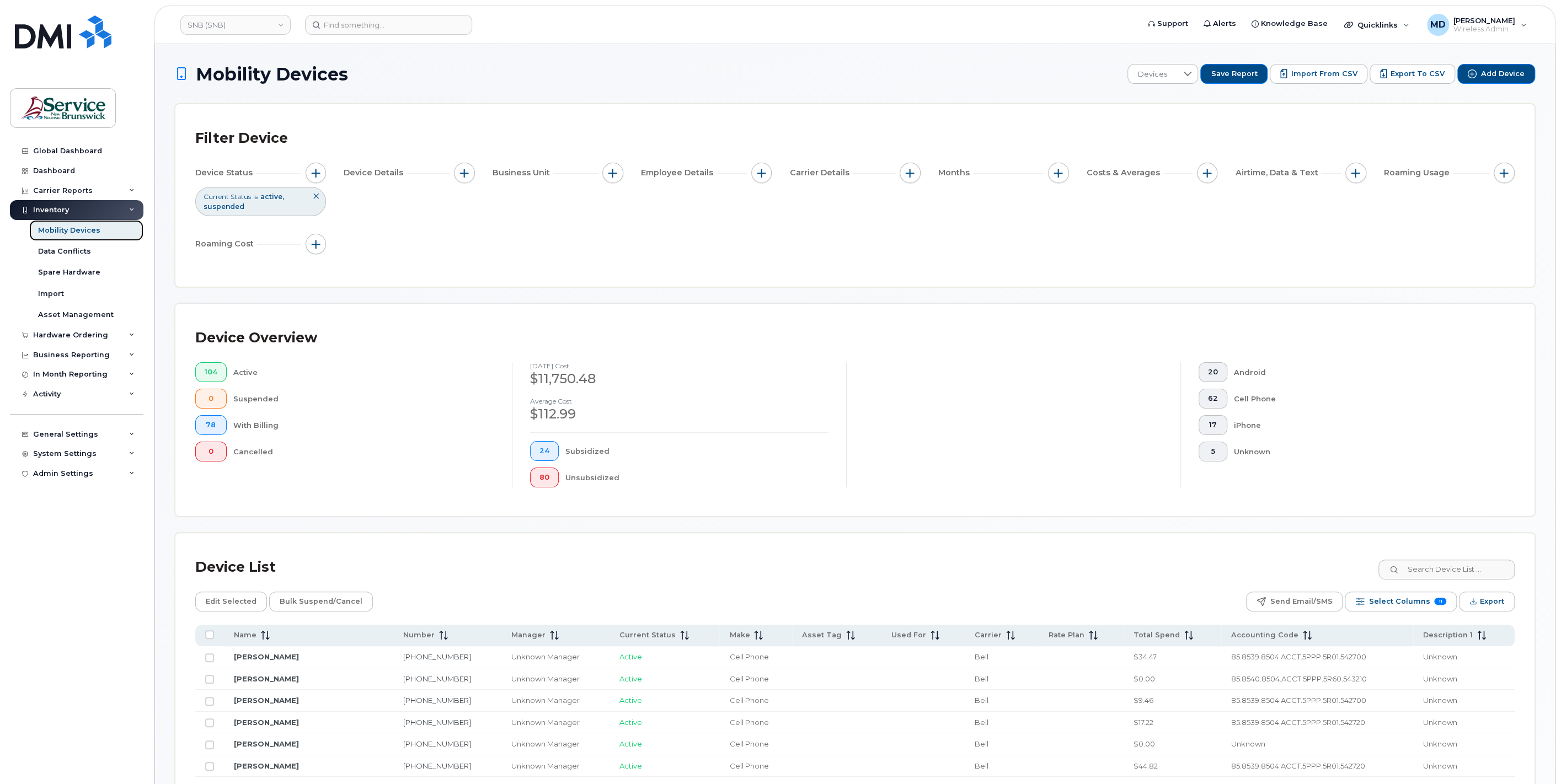
scroll to position [204, 0]
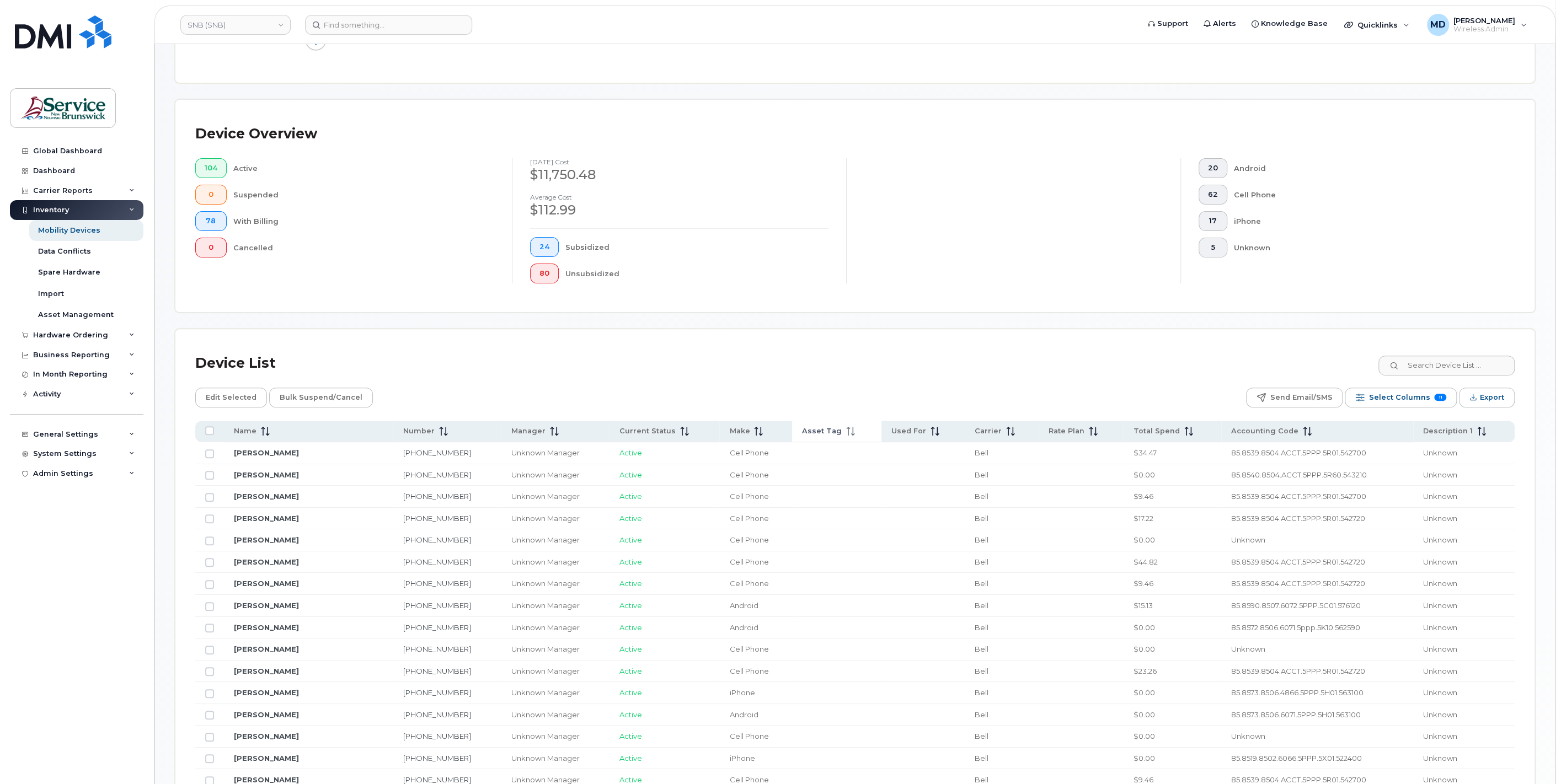
click at [826, 431] on span "Asset Tag" at bounding box center [822, 431] width 40 height 10
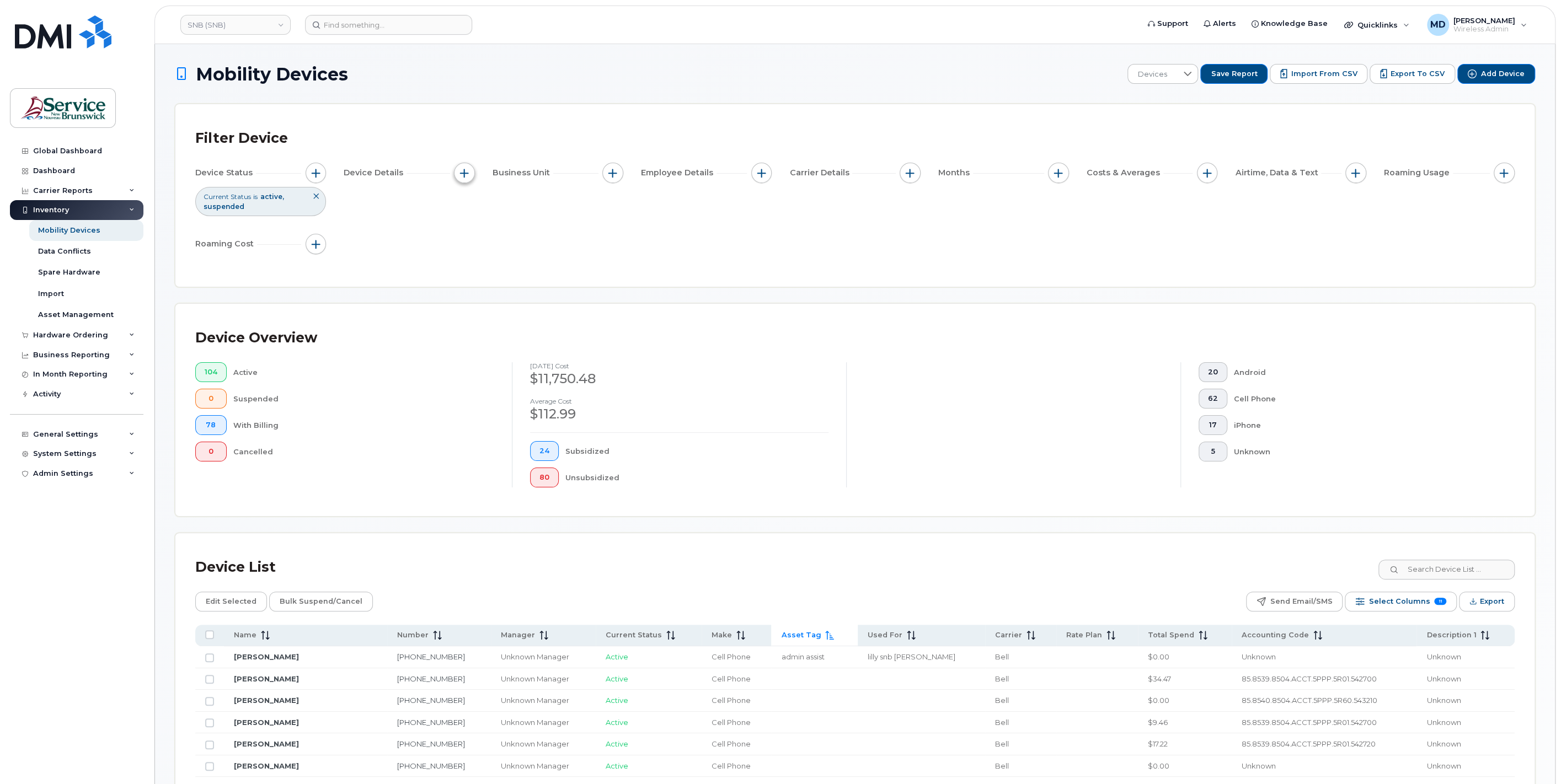
click at [464, 178] on button "button" at bounding box center [464, 173] width 21 height 21
click at [1392, 598] on span "Select Columns" at bounding box center [1399, 601] width 61 height 16
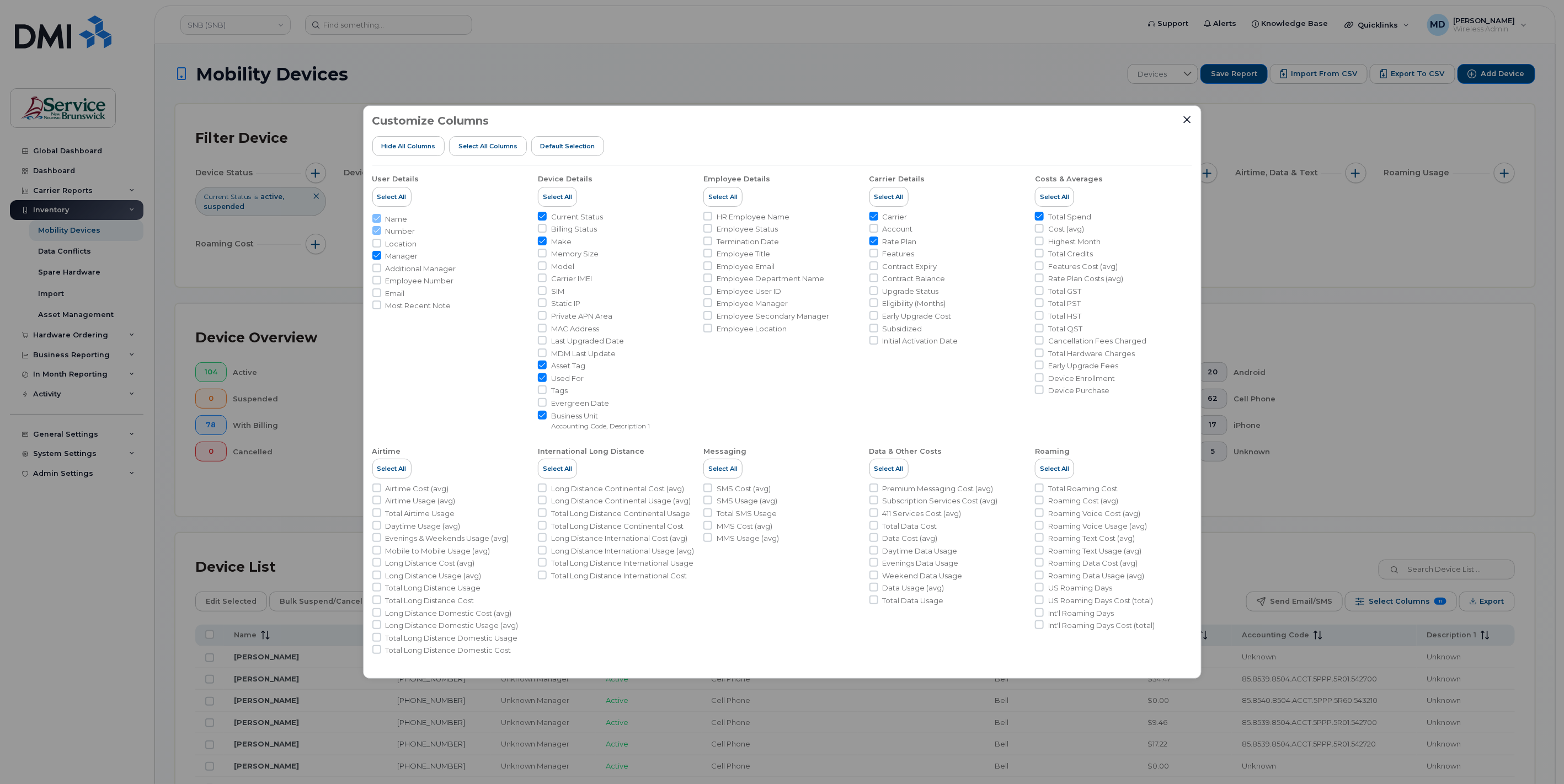
click at [575, 369] on span "Asset Tag" at bounding box center [568, 365] width 34 height 10
click at [546, 369] on input "Asset Tag" at bounding box center [542, 365] width 9 height 9
checkbox input "false"
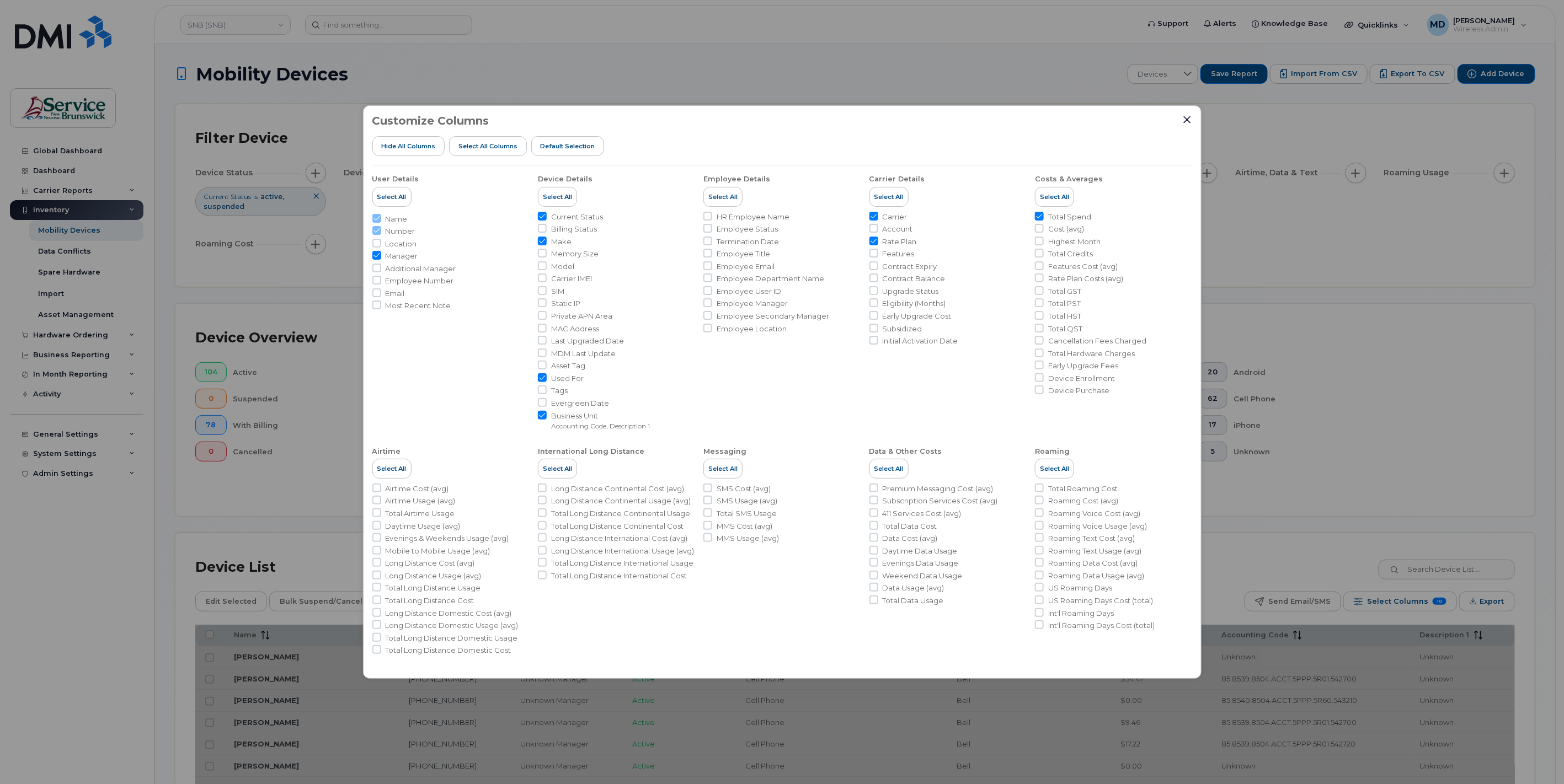
click at [1317, 284] on div "Customize Columns Hide All Columns Select all Columns Default Selection User De…" at bounding box center [782, 392] width 1564 height 784
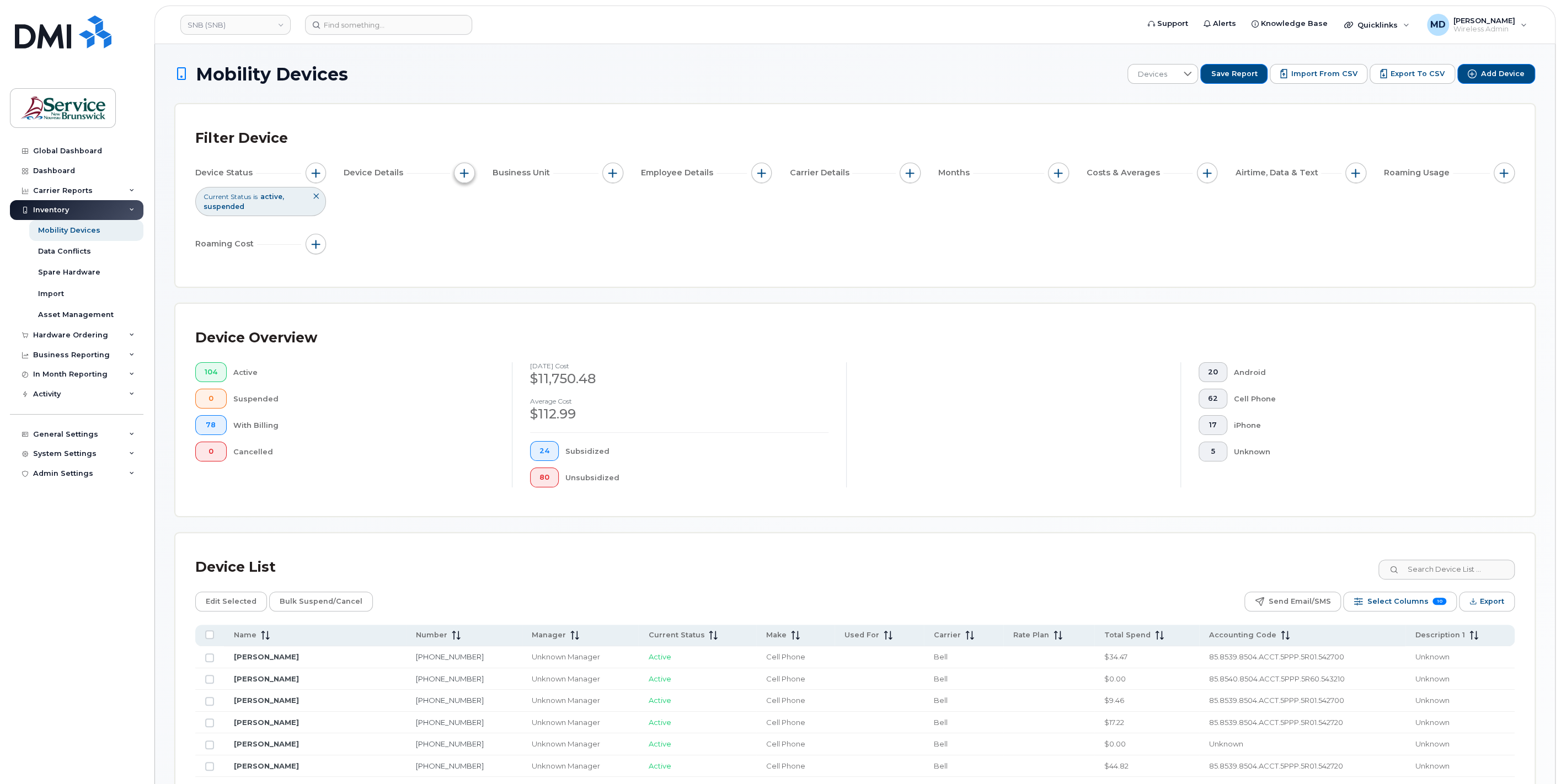
click at [466, 181] on button "button" at bounding box center [464, 173] width 21 height 21
click at [318, 172] on span "button" at bounding box center [315, 173] width 9 height 9
click at [338, 319] on label "Tags" at bounding box center [338, 318] width 20 height 10
click at [323, 319] on input "Tags" at bounding box center [318, 319] width 9 height 9
click at [447, 340] on div "empty" at bounding box center [394, 340] width 127 height 19
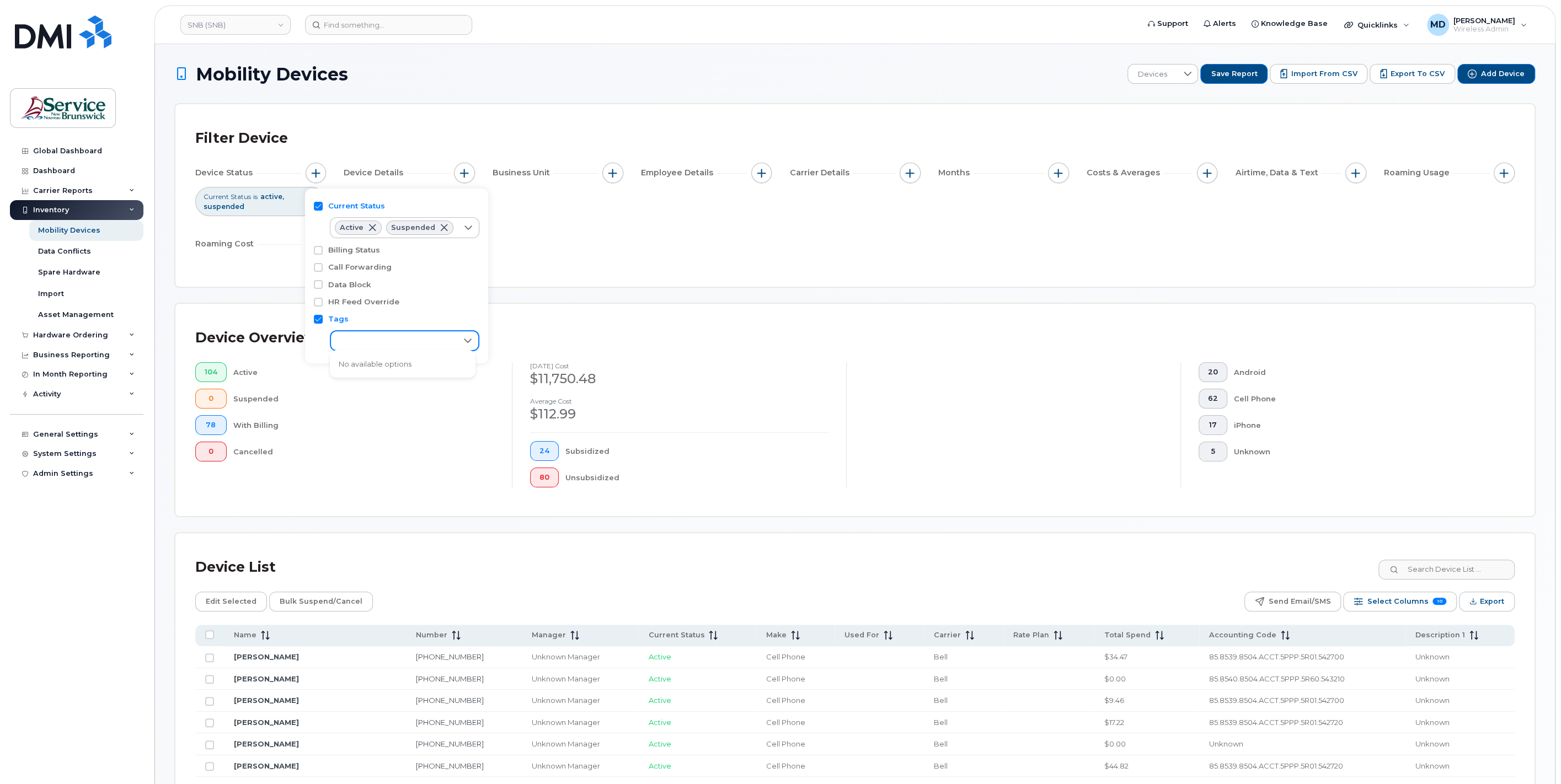
scroll to position [5, 47]
click at [447, 340] on div "empty" at bounding box center [394, 340] width 127 height 19
click at [428, 336] on div "empty" at bounding box center [394, 340] width 127 height 19
click at [318, 315] on input "Tags" at bounding box center [318, 319] width 9 height 9
checkbox input "false"
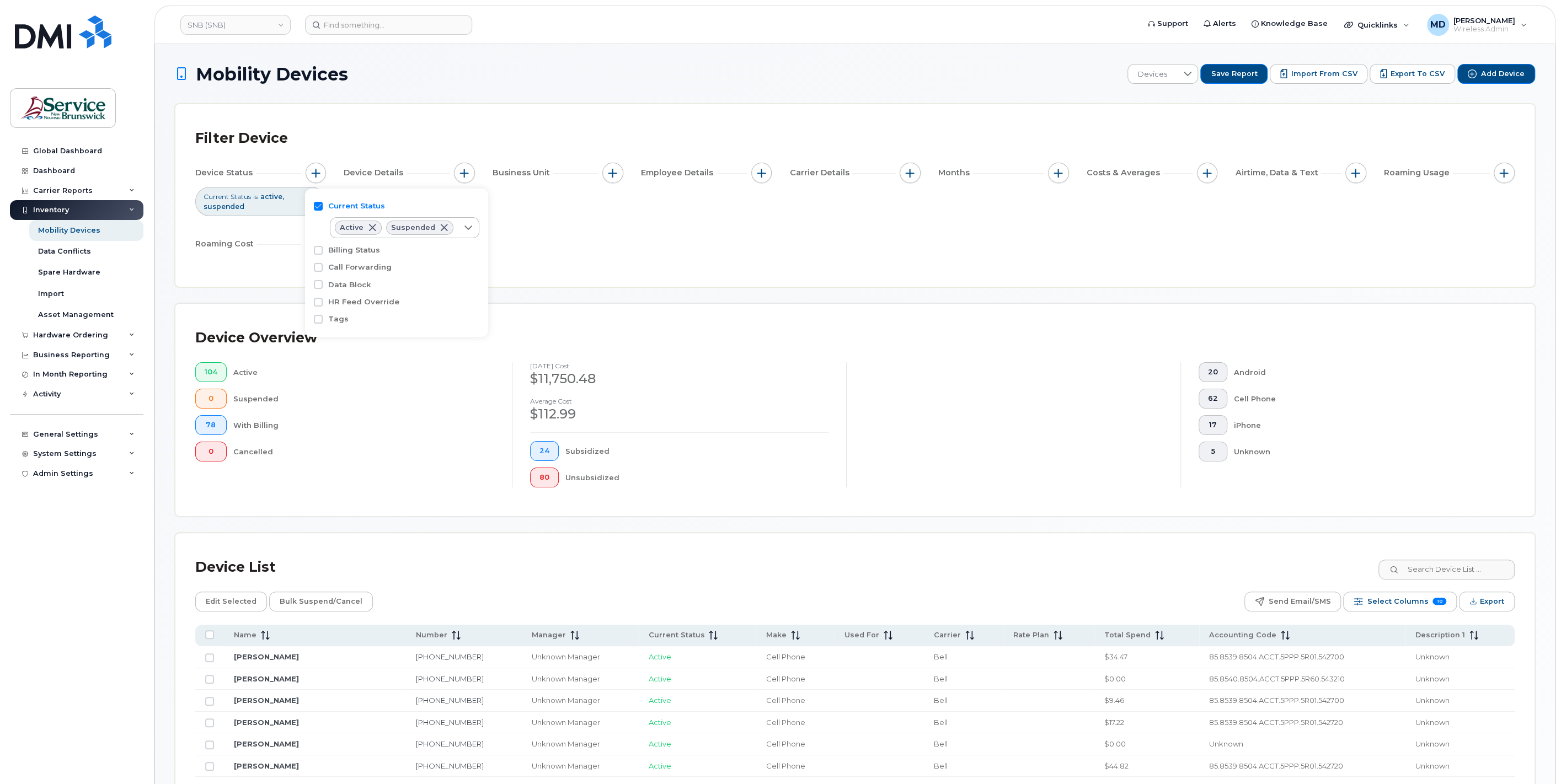
click at [551, 269] on div "Filter Device Device Status Current Status is active suspended Device Details B…" at bounding box center [855, 195] width 1359 height 182
click at [459, 178] on button "button" at bounding box center [464, 173] width 21 height 21
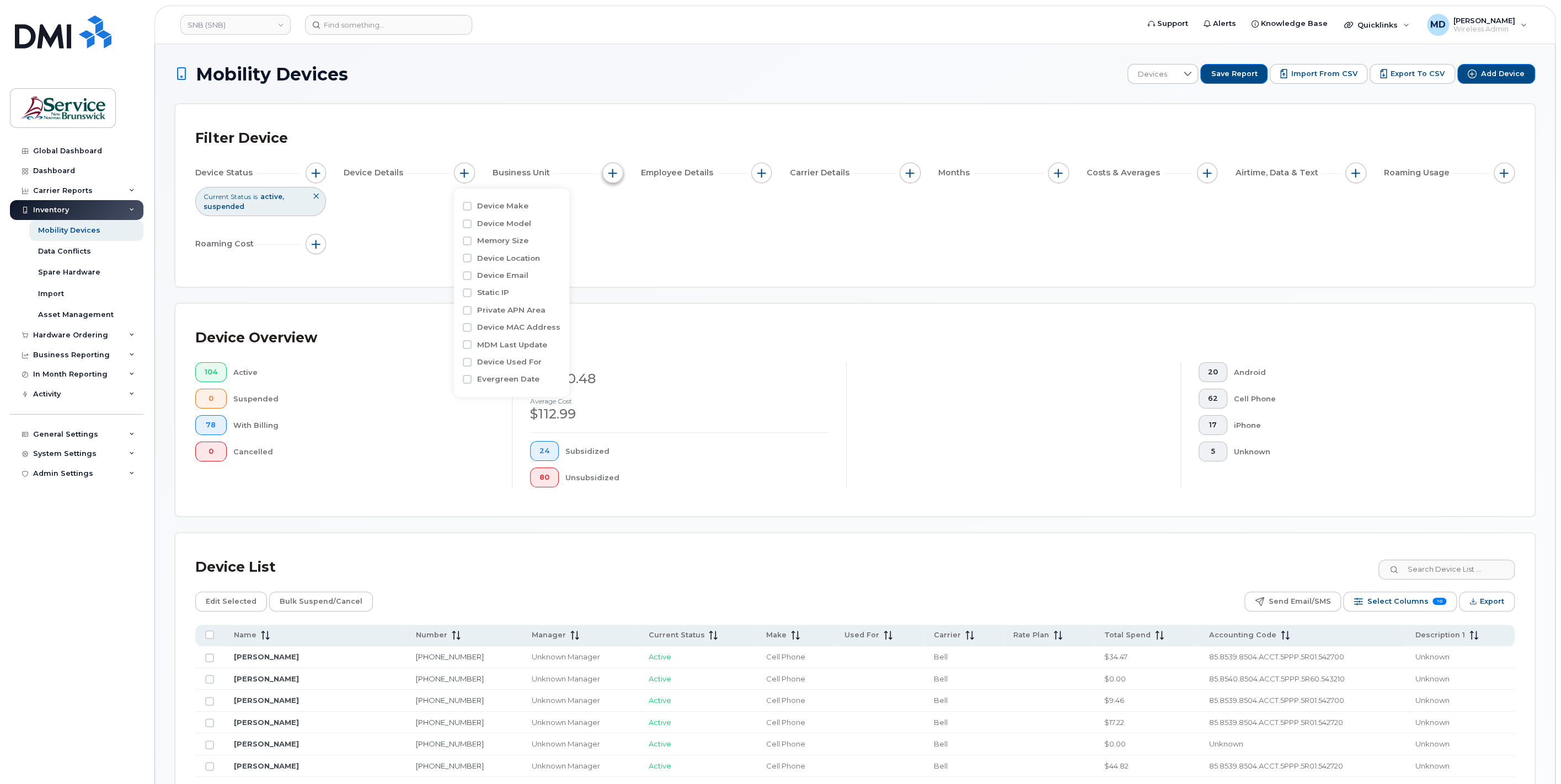
click at [611, 176] on span "button" at bounding box center [612, 173] width 9 height 9
click at [633, 242] on label "Description 1" at bounding box center [651, 240] width 50 height 10
click at [620, 242] on input "Description 1" at bounding box center [615, 241] width 9 height 9
click at [683, 286] on div "empty" at bounding box center [677, 286] width 99 height 19
click at [613, 242] on input "Description 1" at bounding box center [615, 241] width 9 height 9
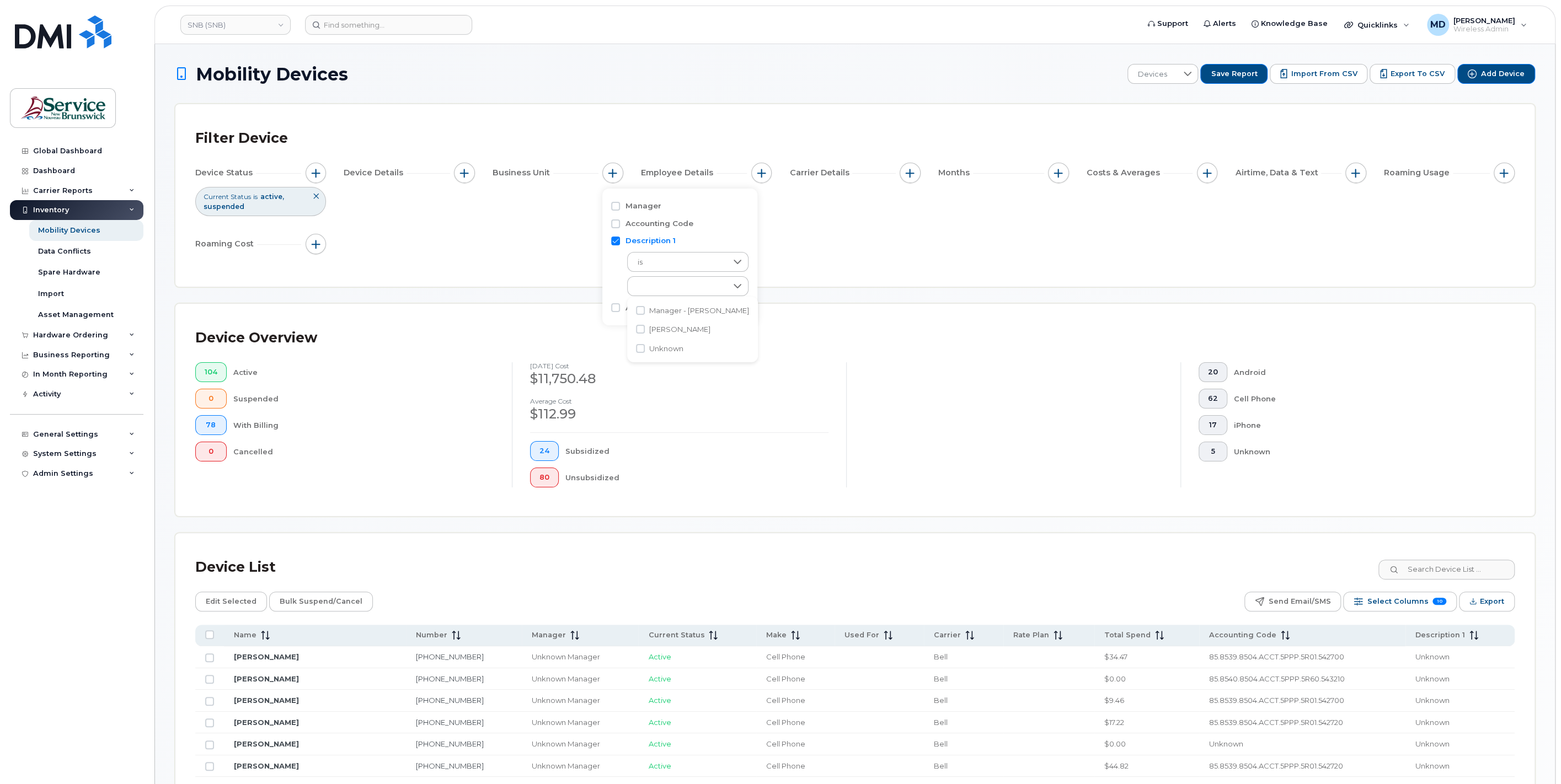
checkbox input "false"
click at [754, 175] on button "button" at bounding box center [761, 173] width 21 height 21
click at [905, 177] on button "button" at bounding box center [910, 173] width 21 height 21
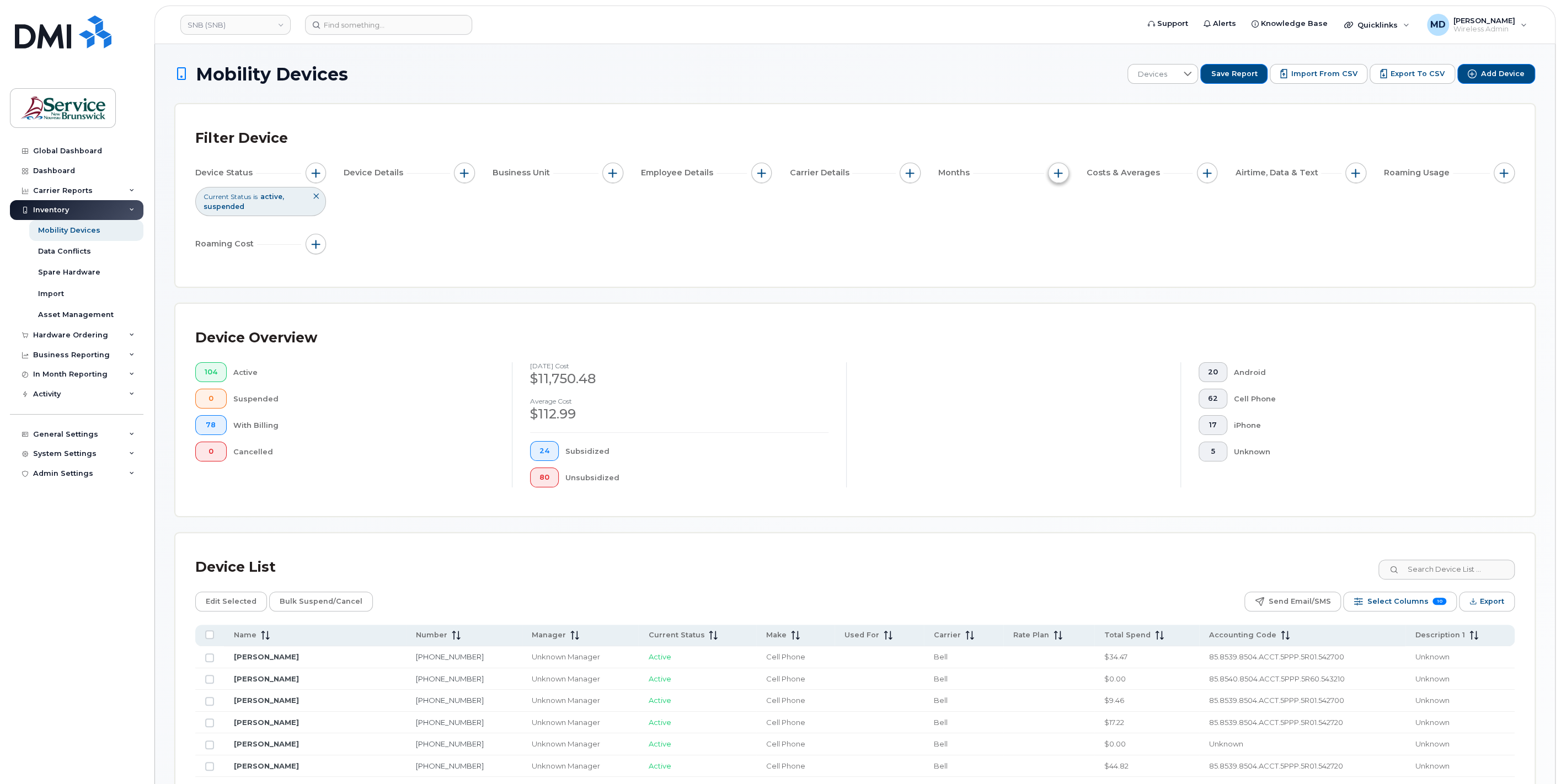
click at [1059, 171] on span "button" at bounding box center [1058, 173] width 9 height 9
click at [1209, 171] on span "button" at bounding box center [1207, 173] width 9 height 9
click at [1210, 170] on span "button" at bounding box center [1207, 173] width 9 height 9
click at [1354, 173] on span "button" at bounding box center [1355, 173] width 9 height 9
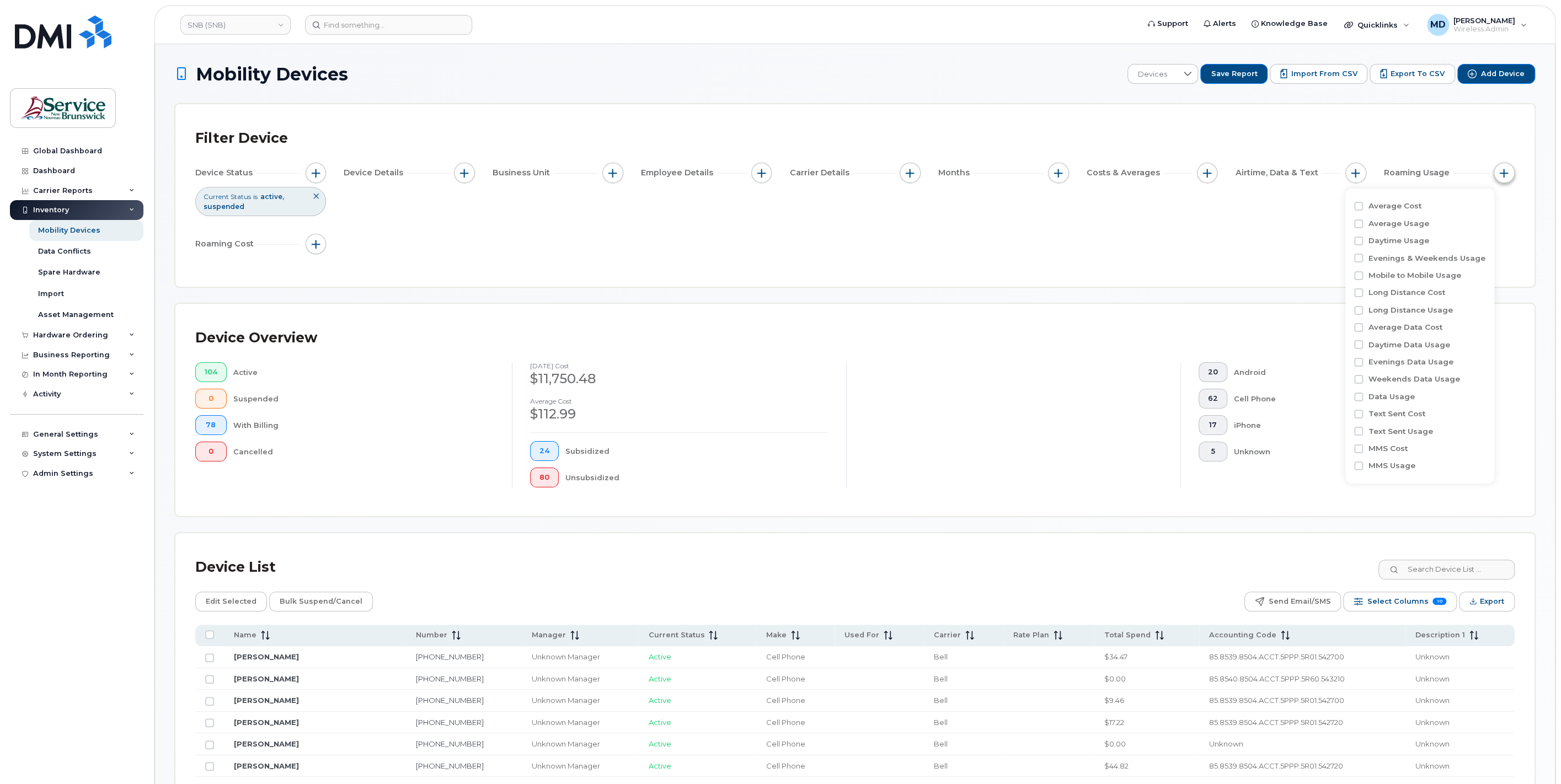
click at [1499, 173] on button "button" at bounding box center [1503, 173] width 21 height 21
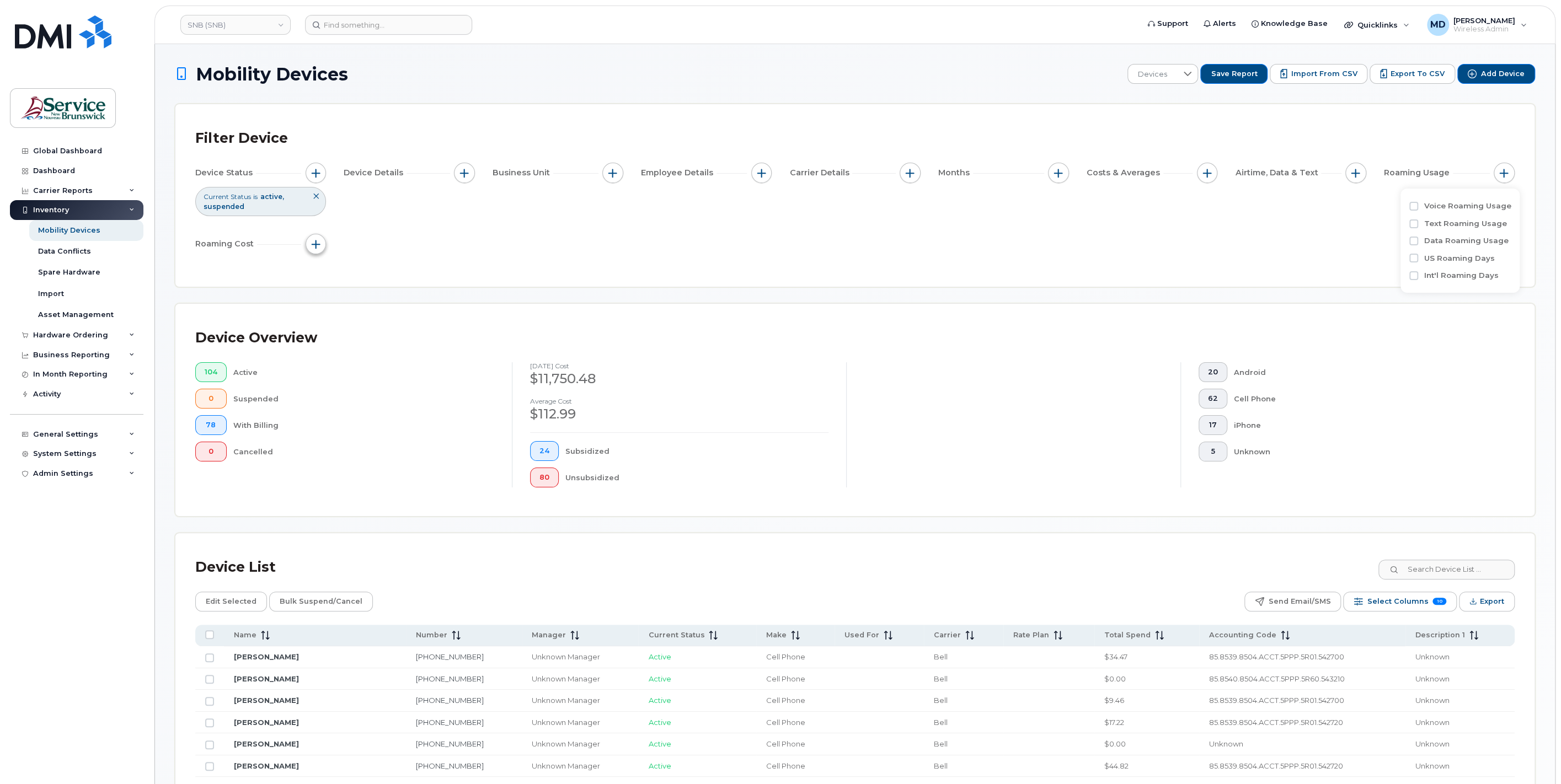
click at [312, 245] on span "button" at bounding box center [315, 244] width 9 height 9
click at [434, 208] on div "Device Status Current Status is active suspended Device Details Business Unit E…" at bounding box center [855, 211] width 1319 height 96
click at [1392, 602] on span "Select Columns" at bounding box center [1397, 601] width 61 height 16
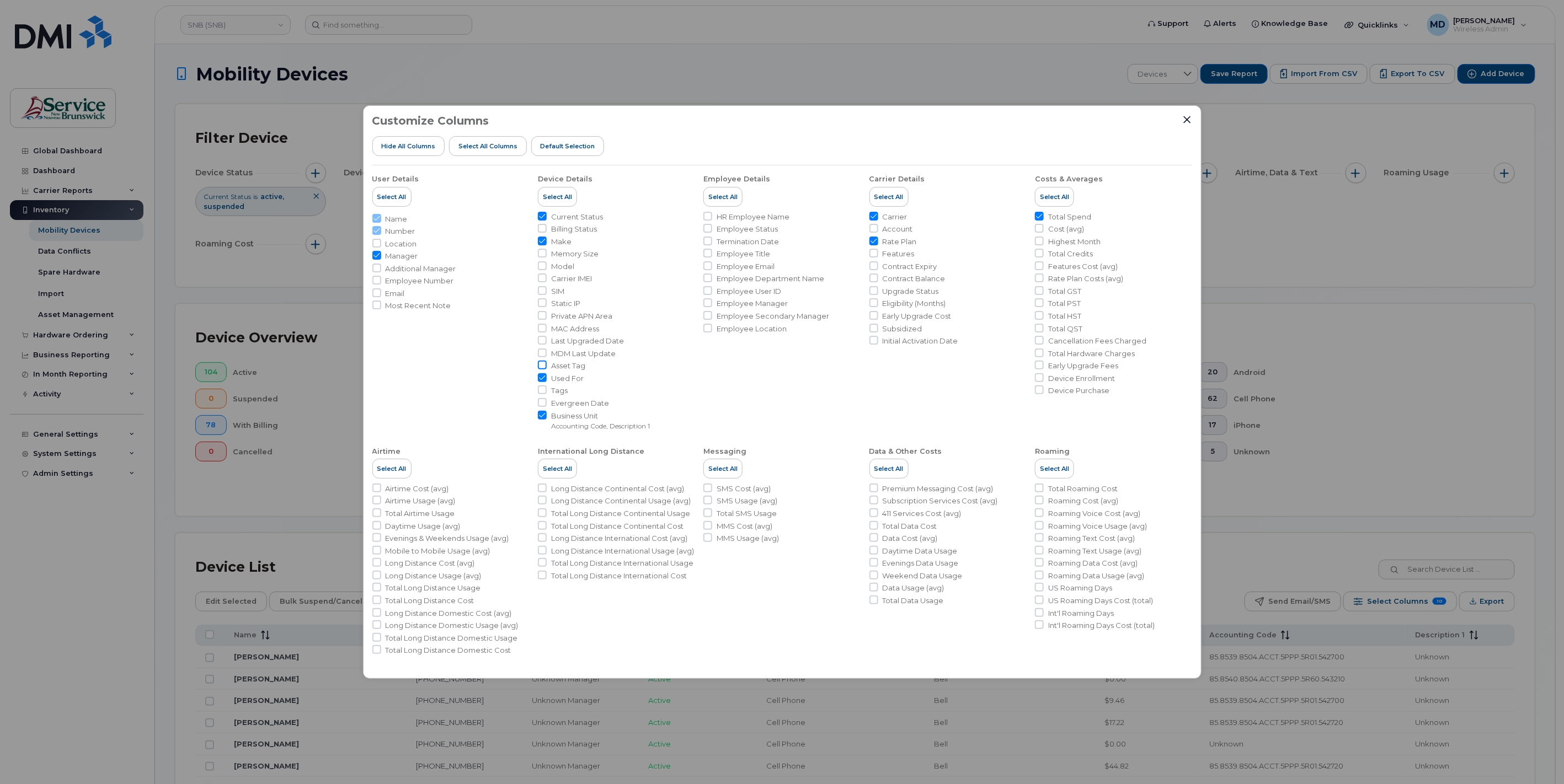
click at [545, 363] on input "Asset Tag" at bounding box center [542, 365] width 9 height 9
checkbox input "true"
click at [543, 415] on input "Business Unit Accounting Code, Description 1" at bounding box center [542, 415] width 9 height 9
click at [544, 415] on input "Business Unit Accounting Code, Description 1" at bounding box center [542, 415] width 9 height 9
checkbox input "true"
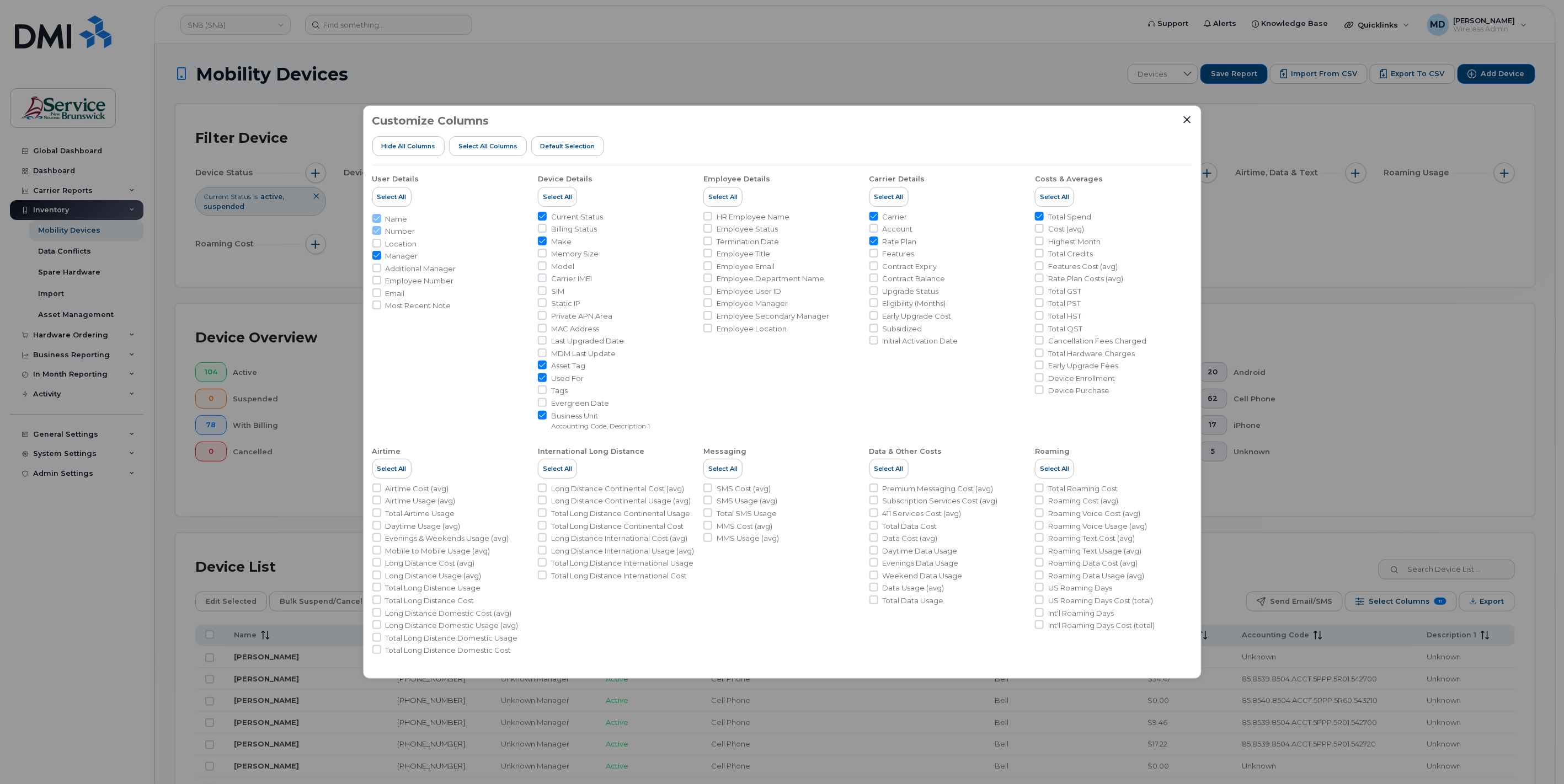
click at [1277, 541] on div "Customize Columns Hide All Columns Select all Columns Default Selection User De…" at bounding box center [782, 392] width 1564 height 784
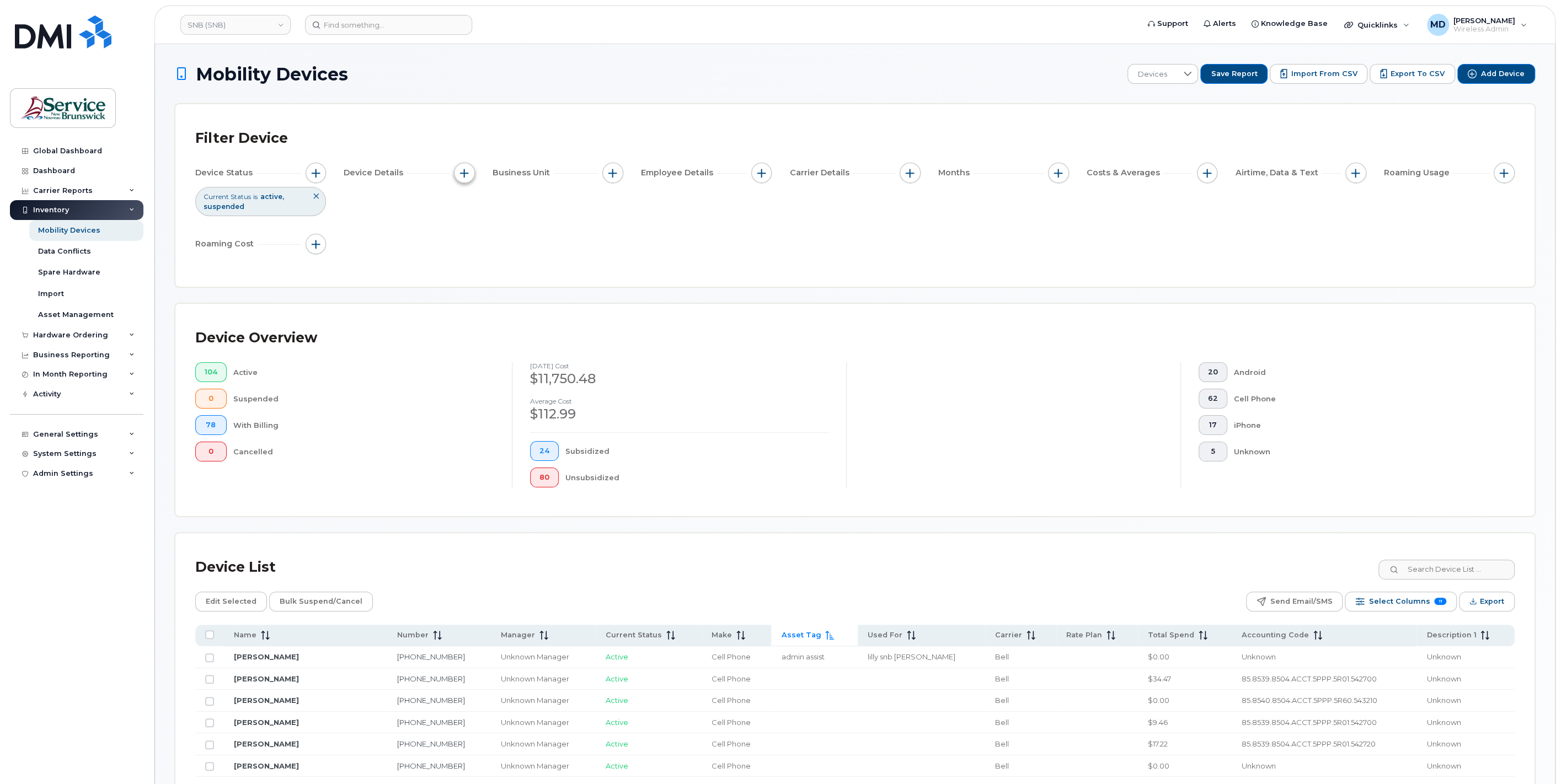
click at [463, 176] on span "button" at bounding box center [464, 173] width 9 height 9
click at [465, 362] on input "Device Used For" at bounding box center [467, 362] width 9 height 9
checkbox input "true"
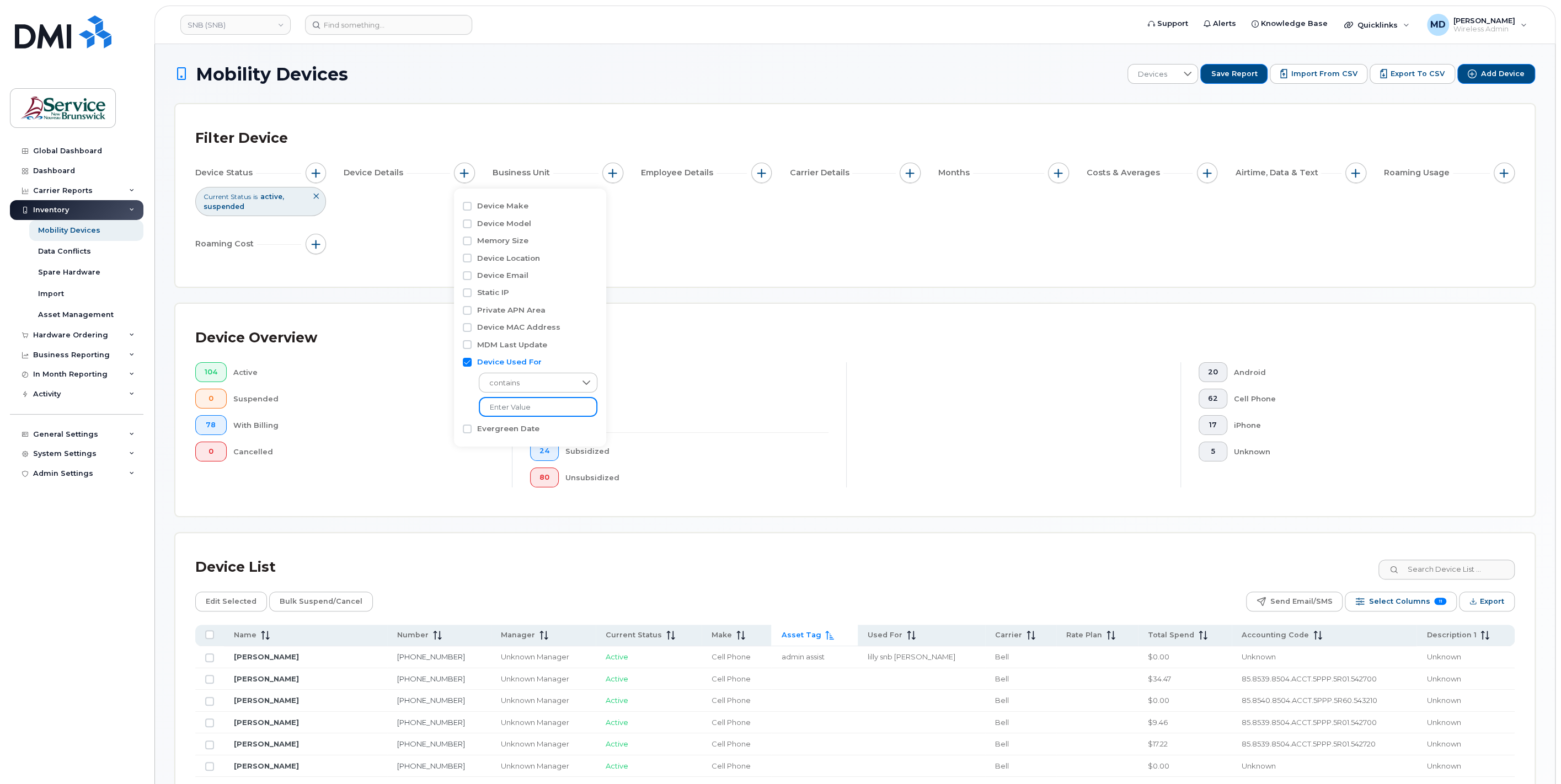
click at [514, 406] on input "text" at bounding box center [538, 407] width 119 height 20
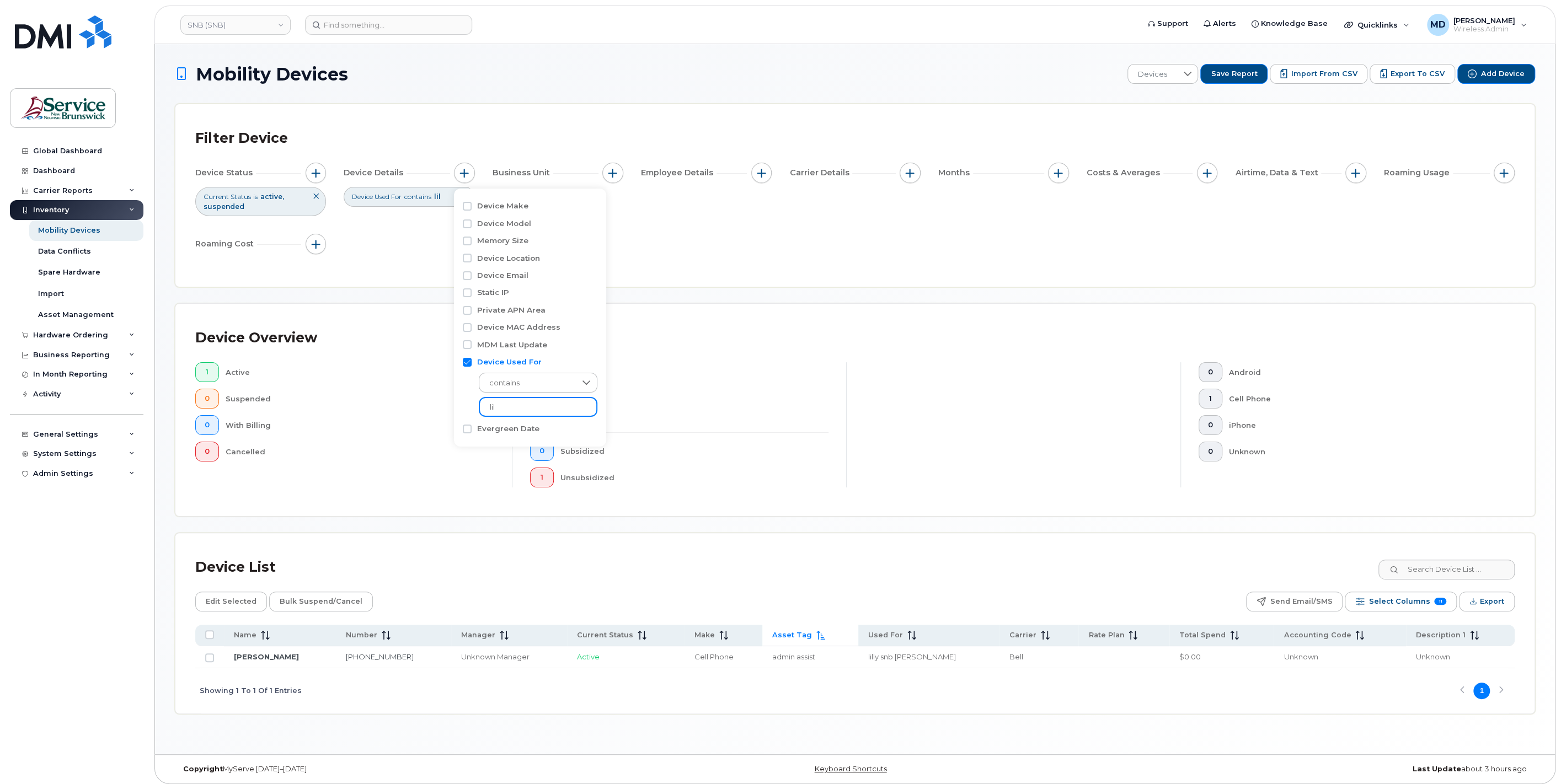
type input "lil"
